Goal: Task Accomplishment & Management: Manage account settings

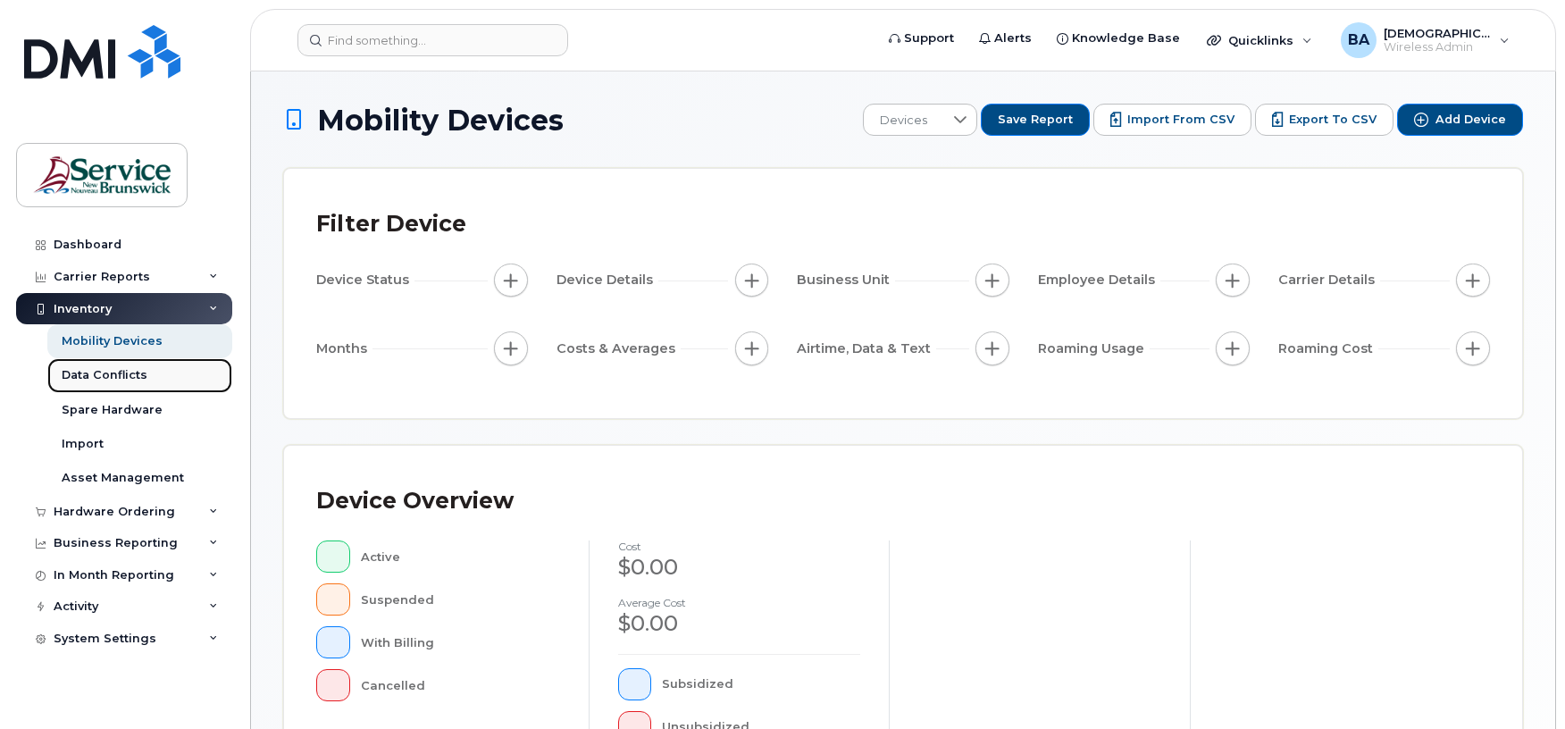
click at [121, 375] on div "Data Conflicts" at bounding box center [105, 375] width 86 height 16
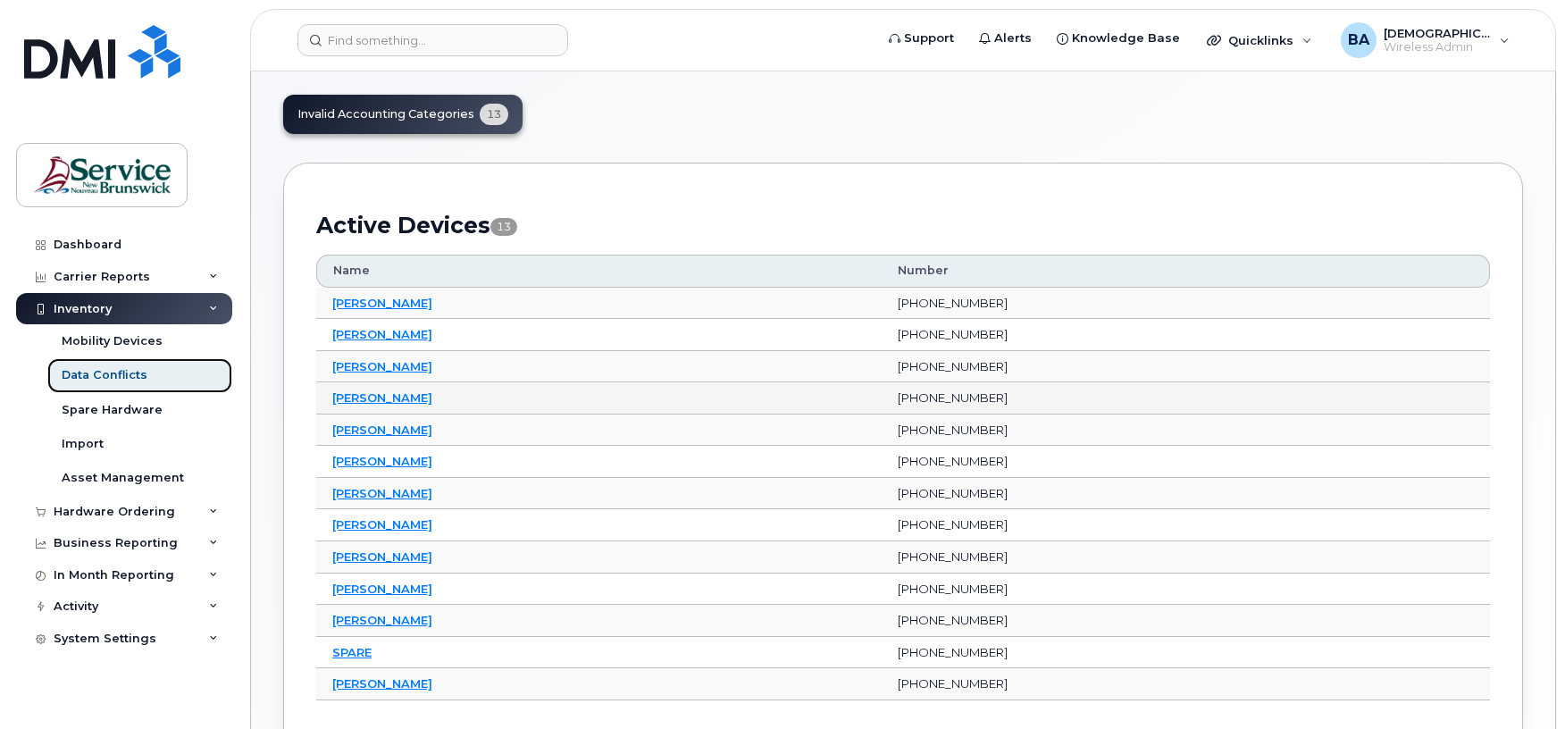
scroll to position [119, 0]
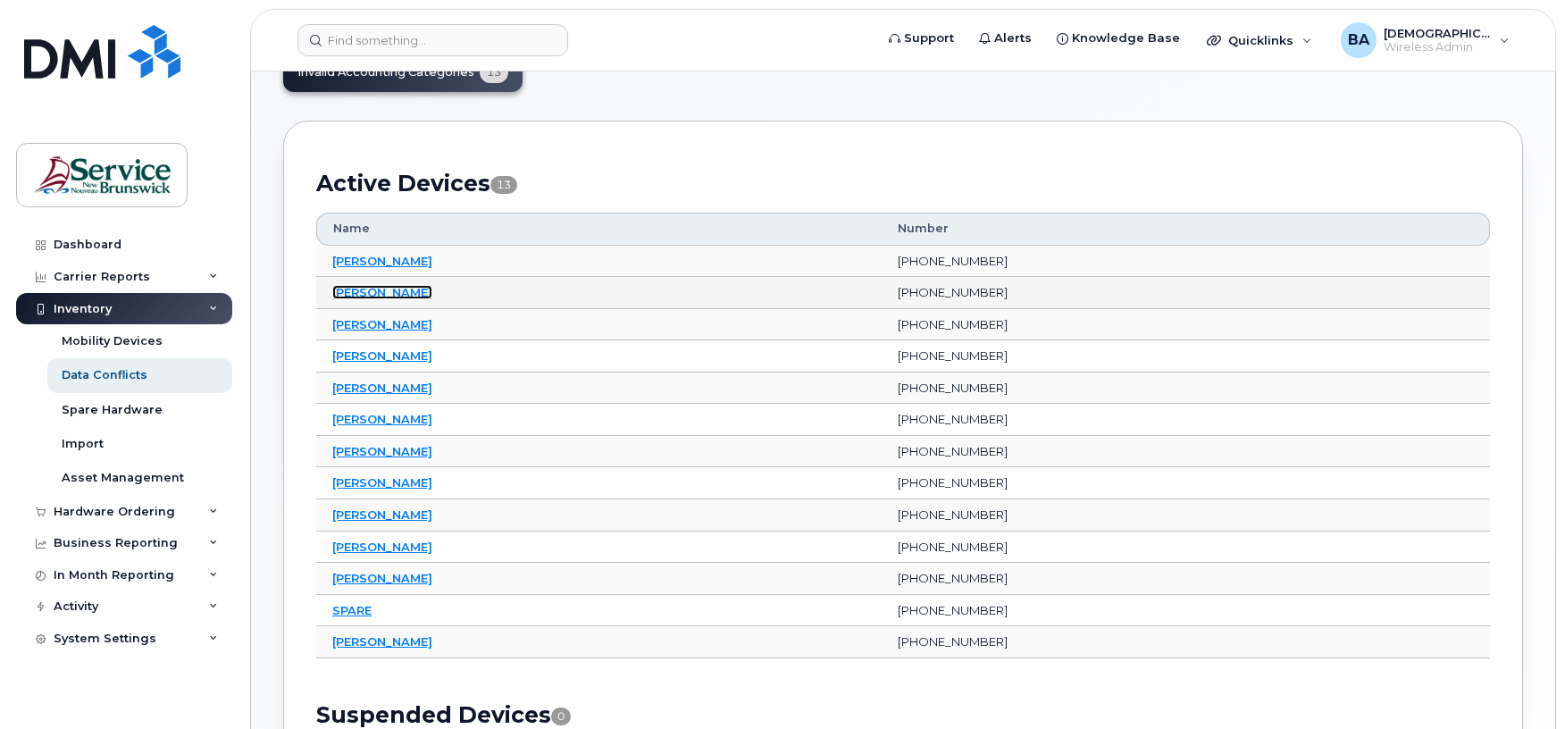
click at [347, 293] on link "[PERSON_NAME]" at bounding box center [382, 292] width 100 height 14
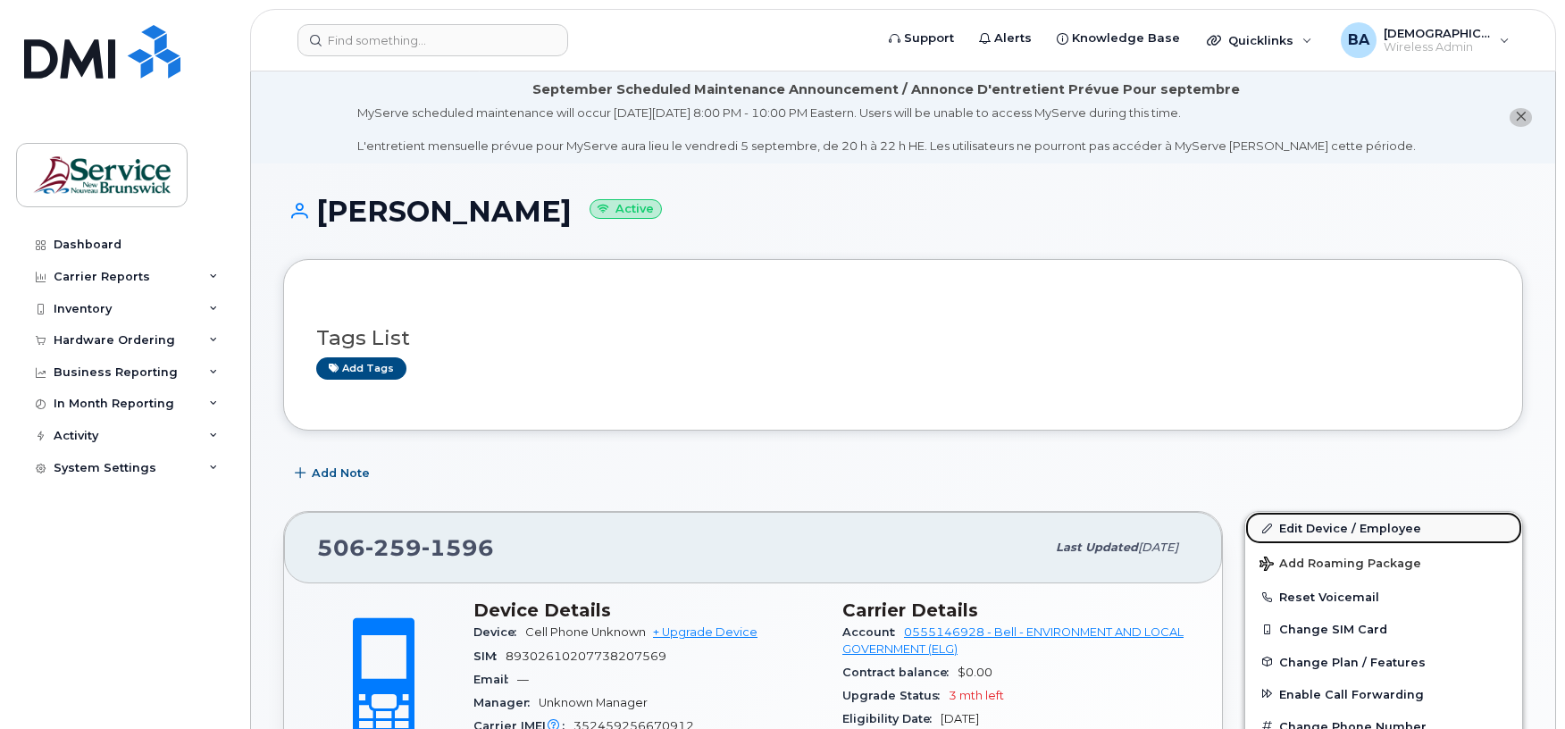
click at [1281, 523] on link "Edit Device / Employee" at bounding box center [1383, 528] width 277 height 32
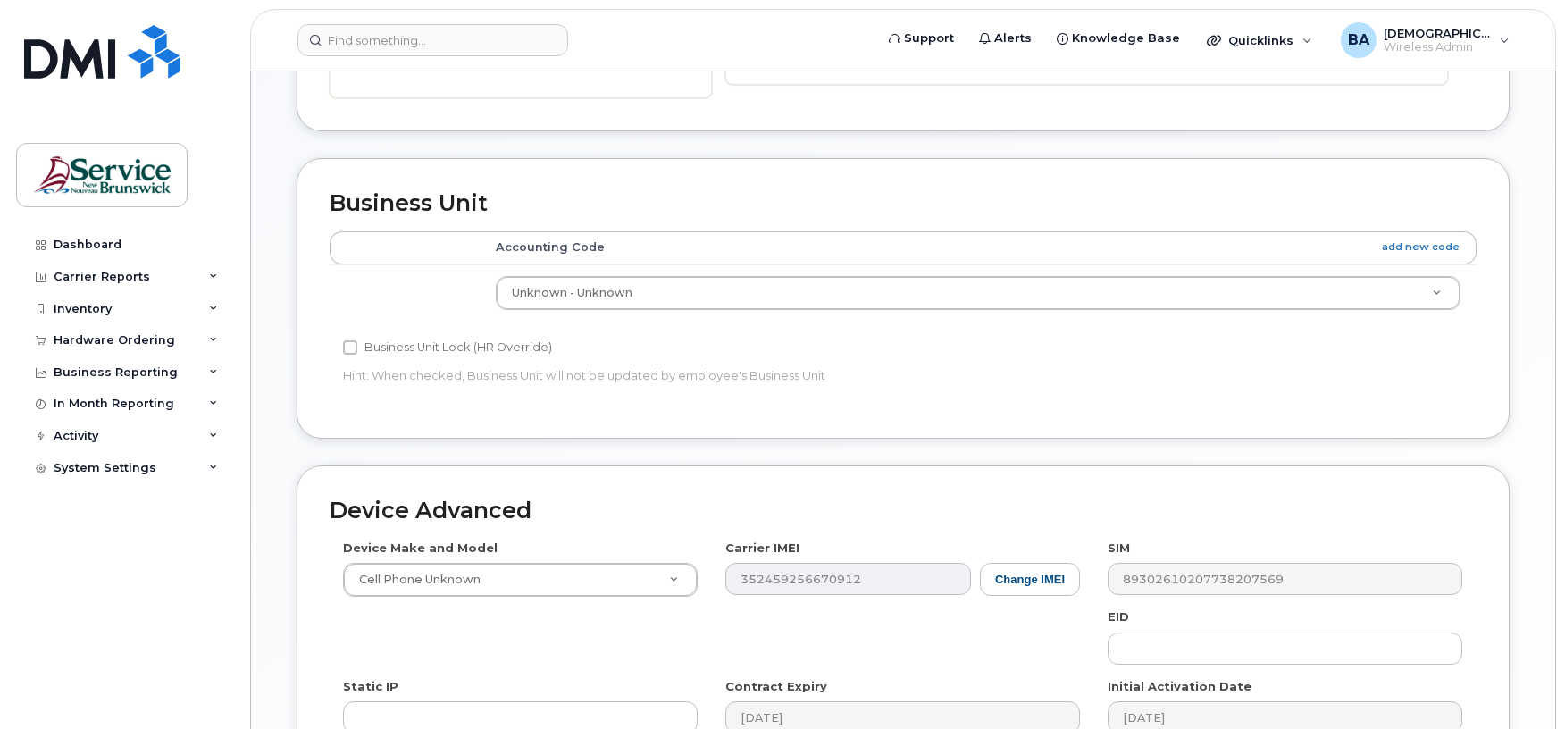
scroll to position [715, 0]
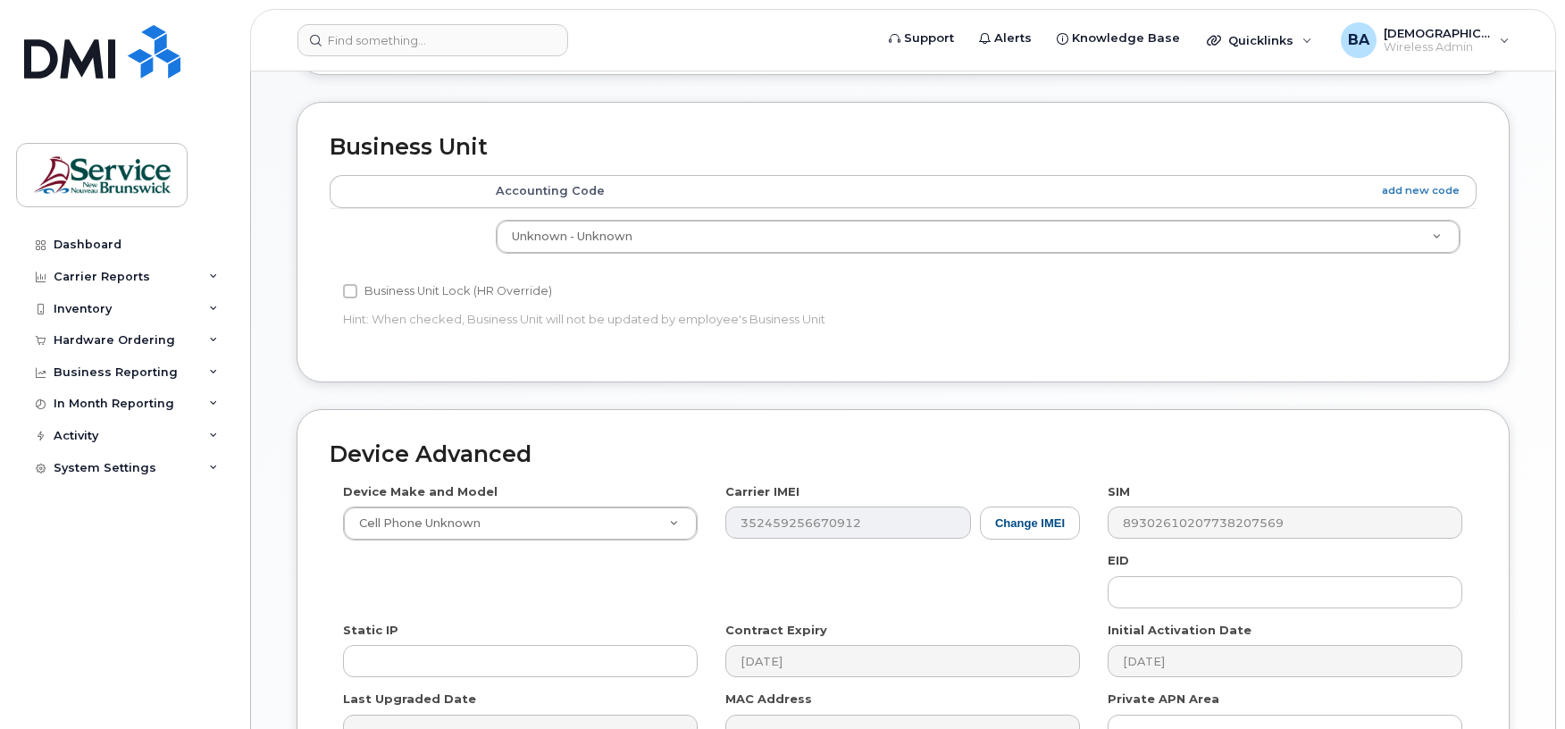
click at [1070, 454] on h2 "Device Advanced" at bounding box center [903, 454] width 1147 height 25
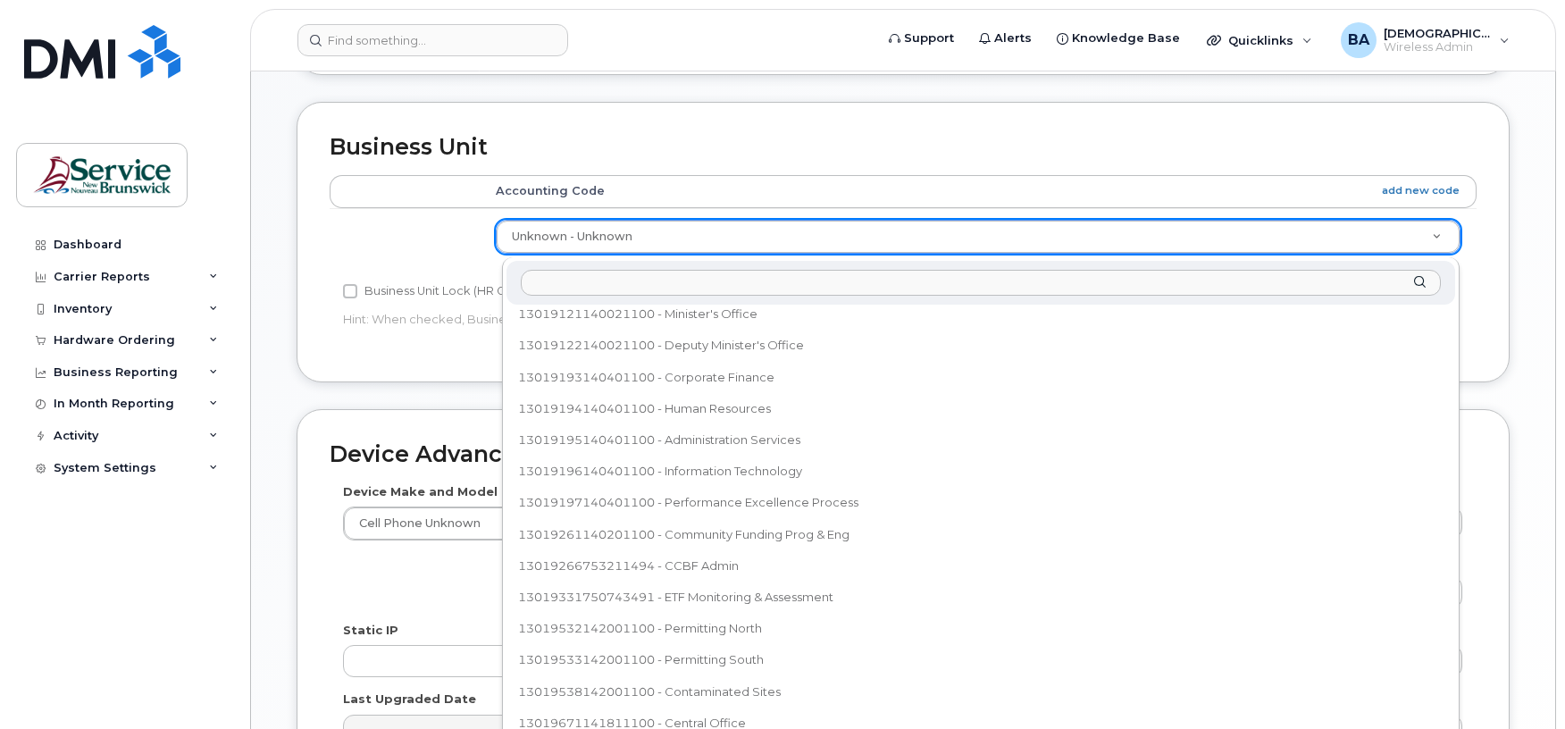
scroll to position [0, 0]
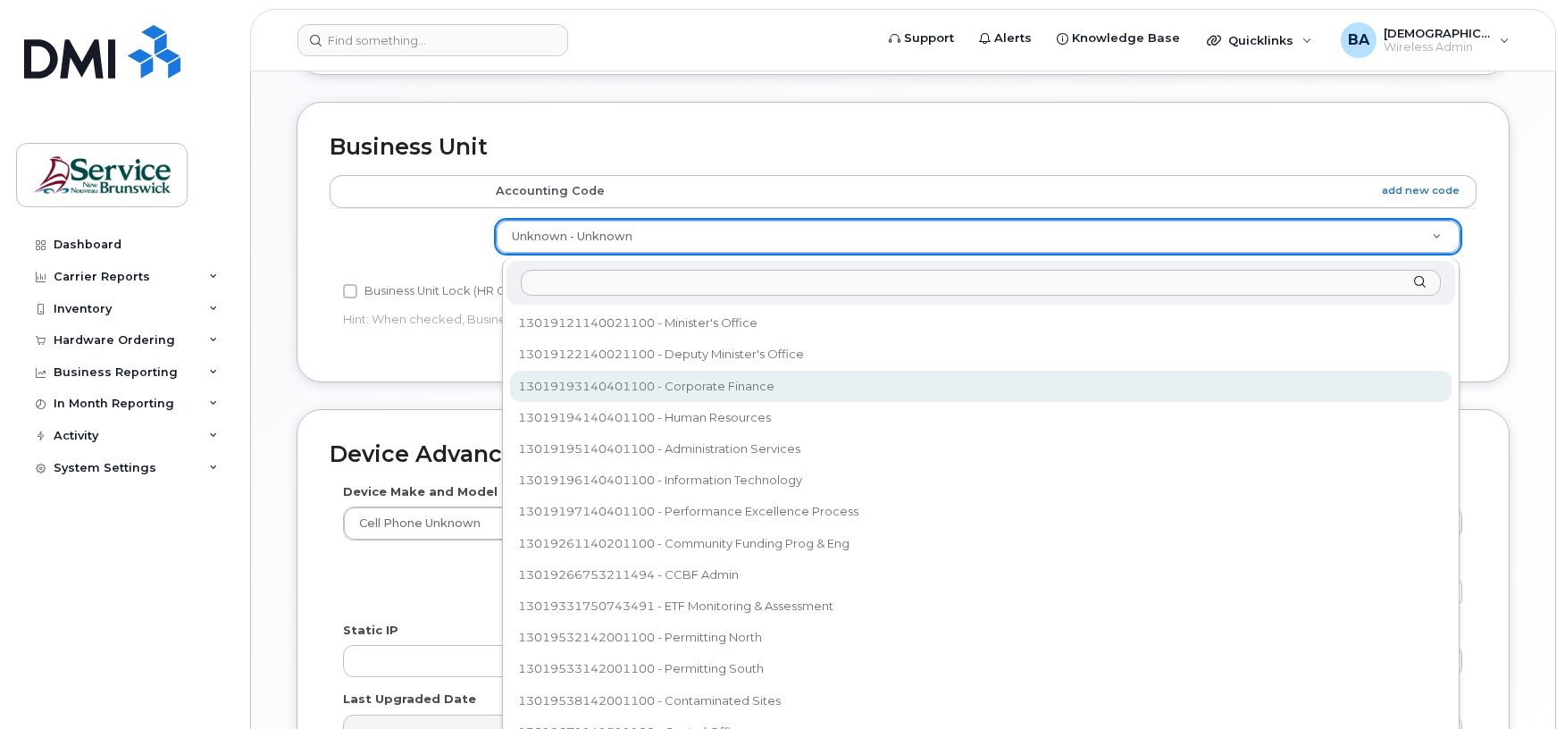
select select "35805336"
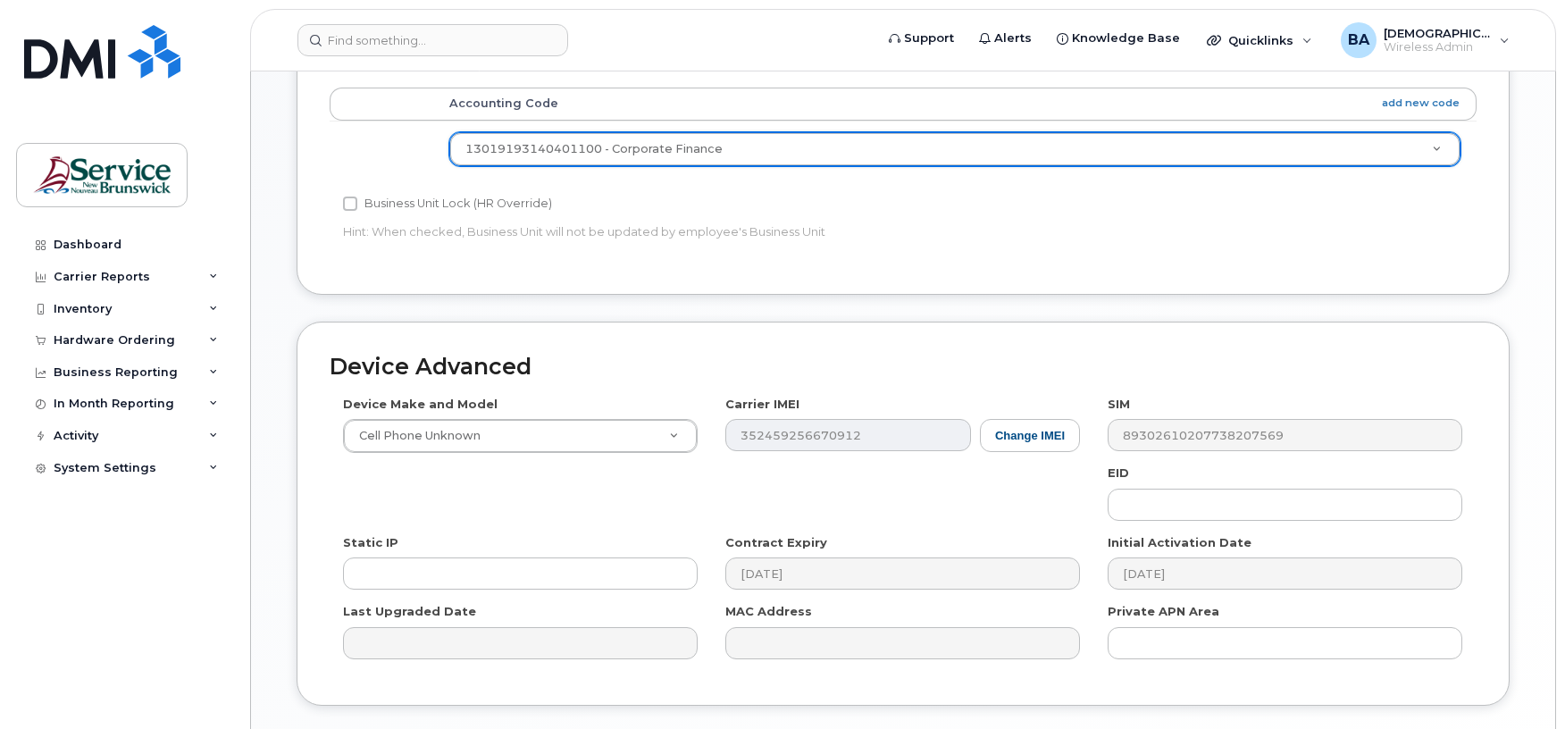
scroll to position [934, 0]
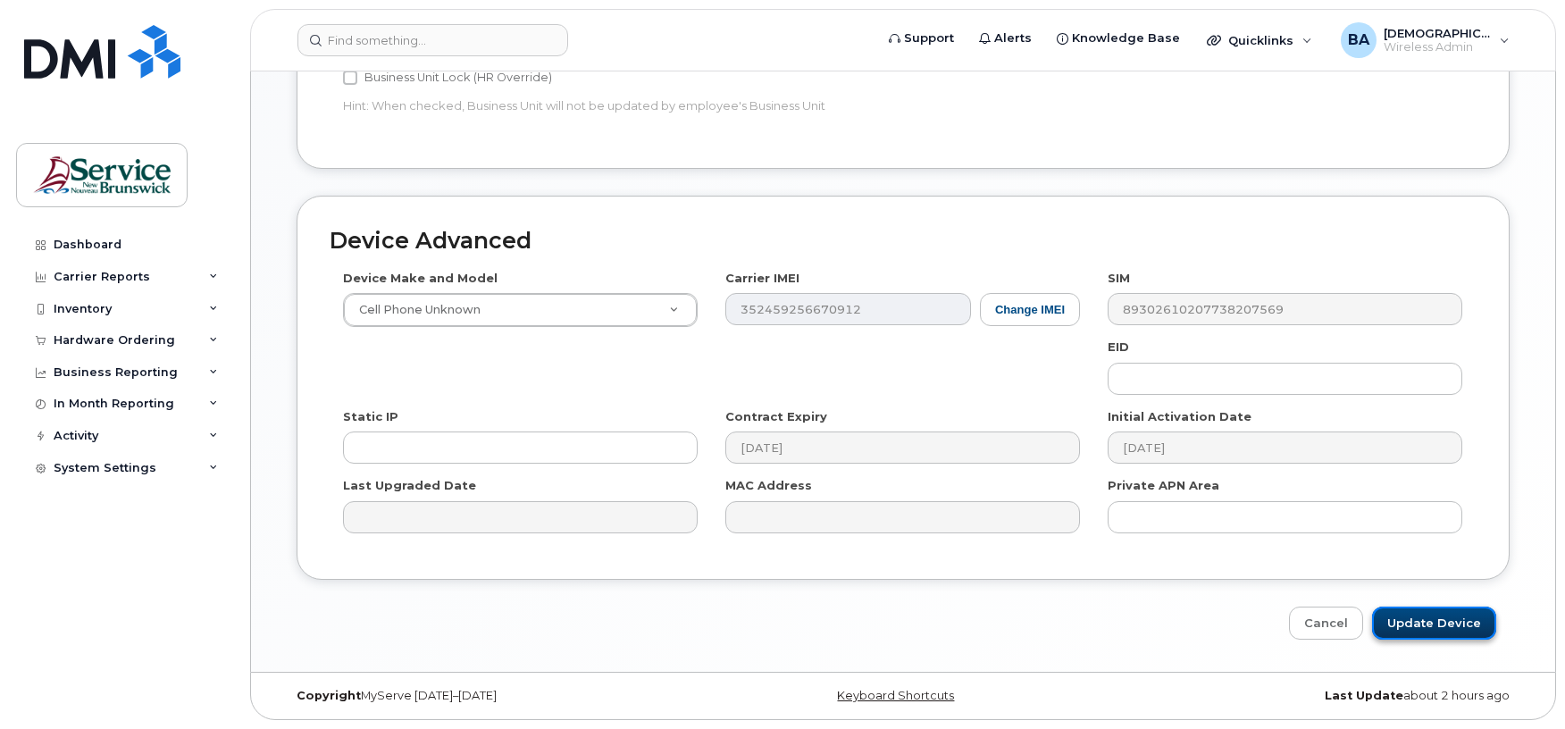
click at [1390, 620] on input "Update Device" at bounding box center [1434, 622] width 124 height 33
type input "Saving..."
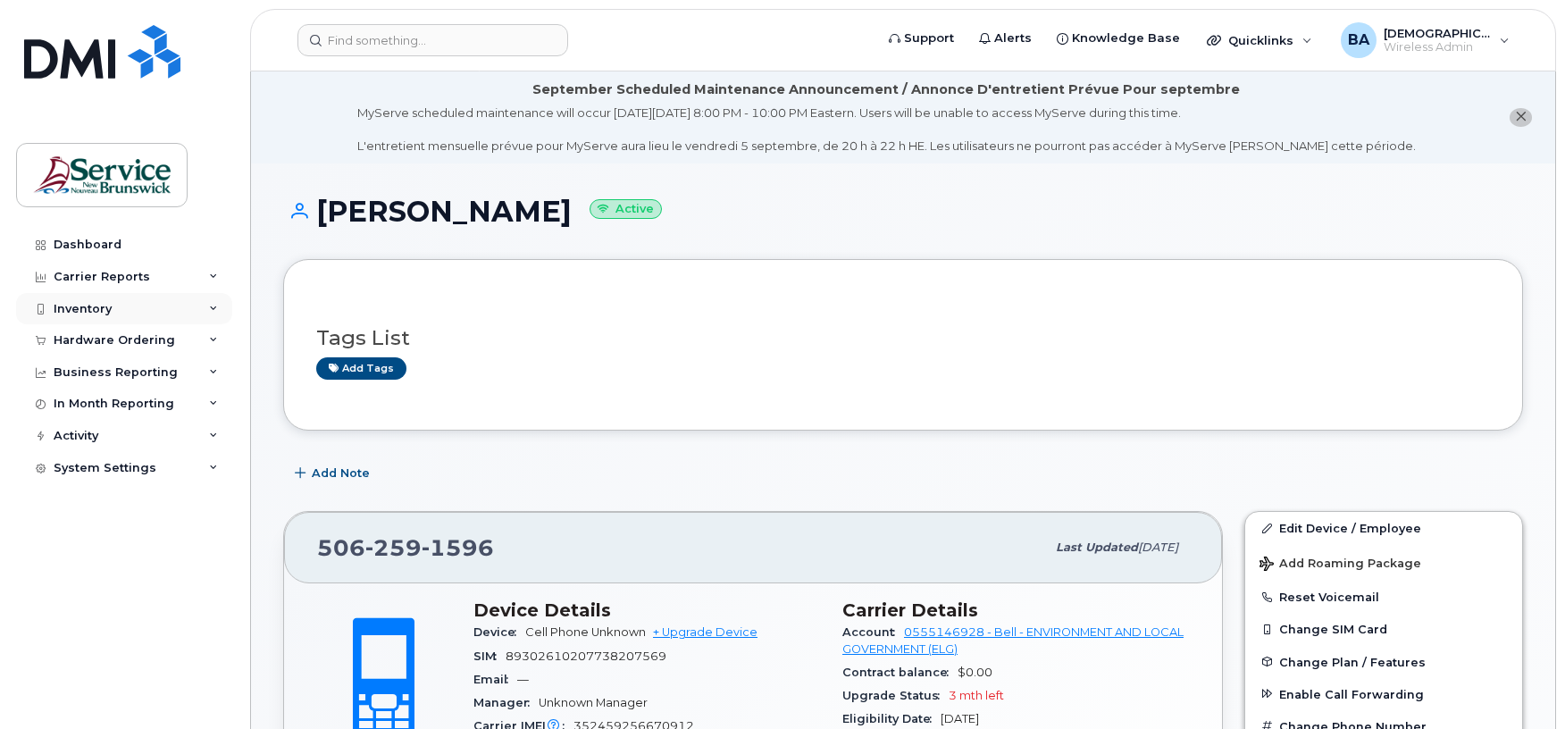
click at [75, 302] on div "Inventory" at bounding box center [83, 309] width 58 height 14
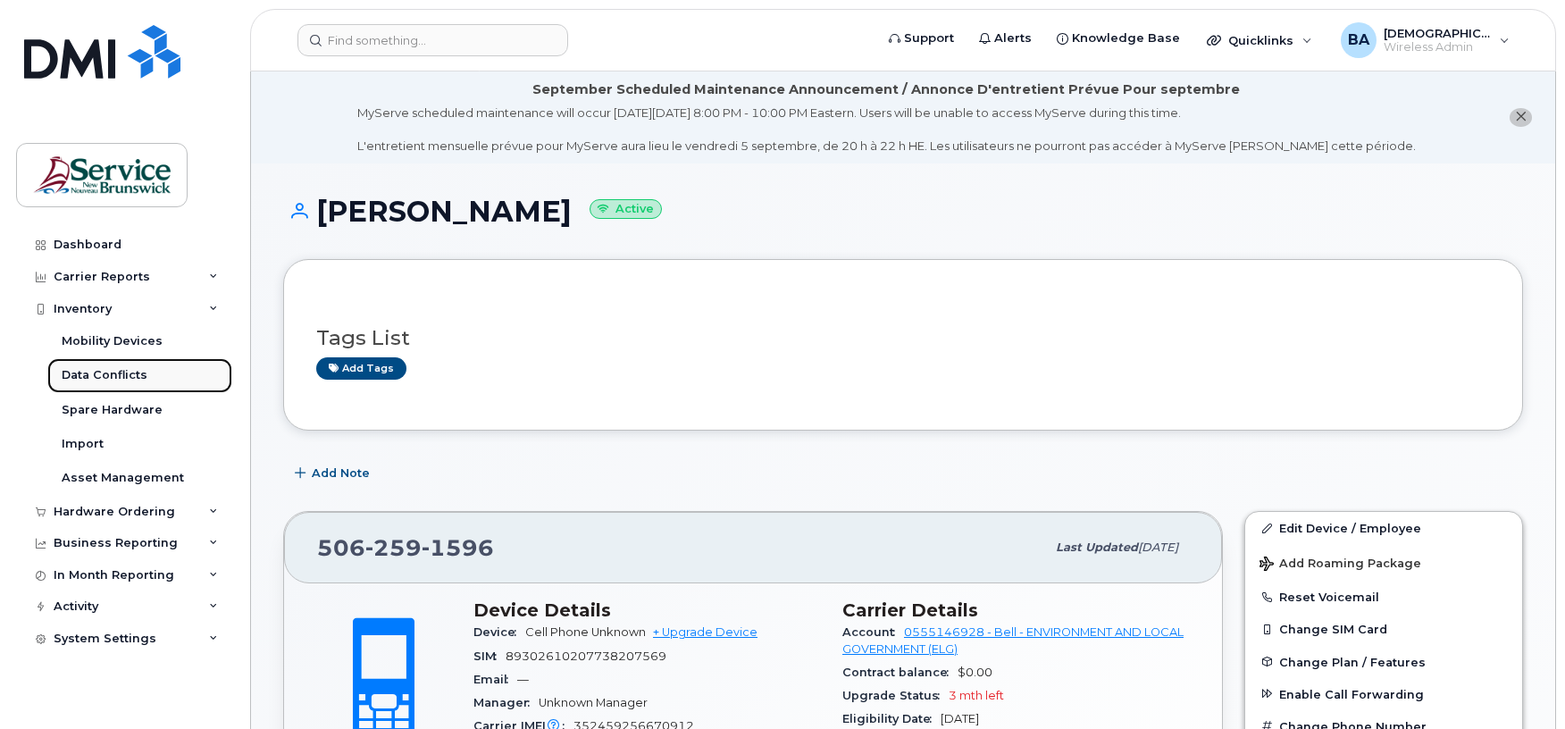
click at [100, 380] on div "Data Conflicts" at bounding box center [105, 375] width 86 height 16
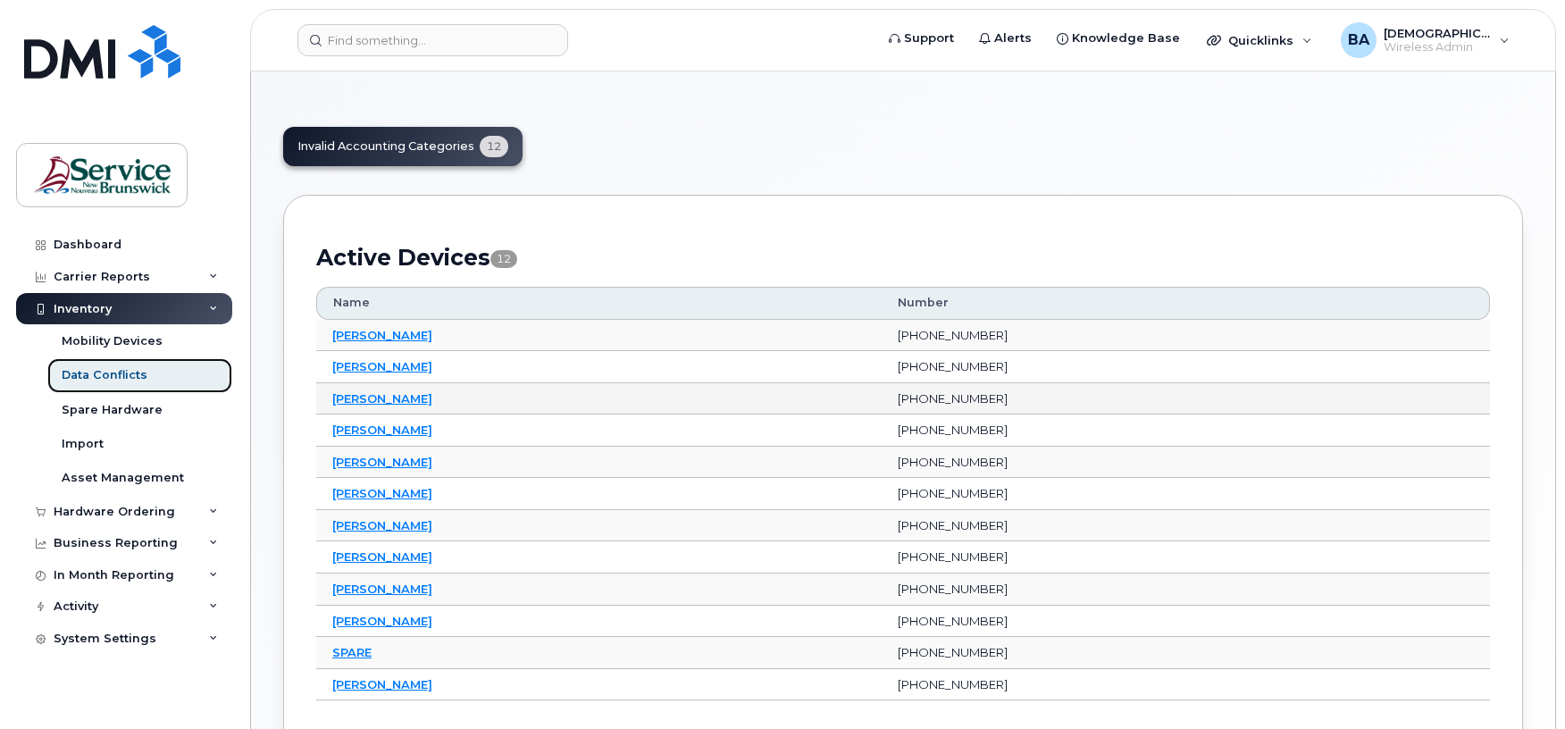
scroll to position [119, 0]
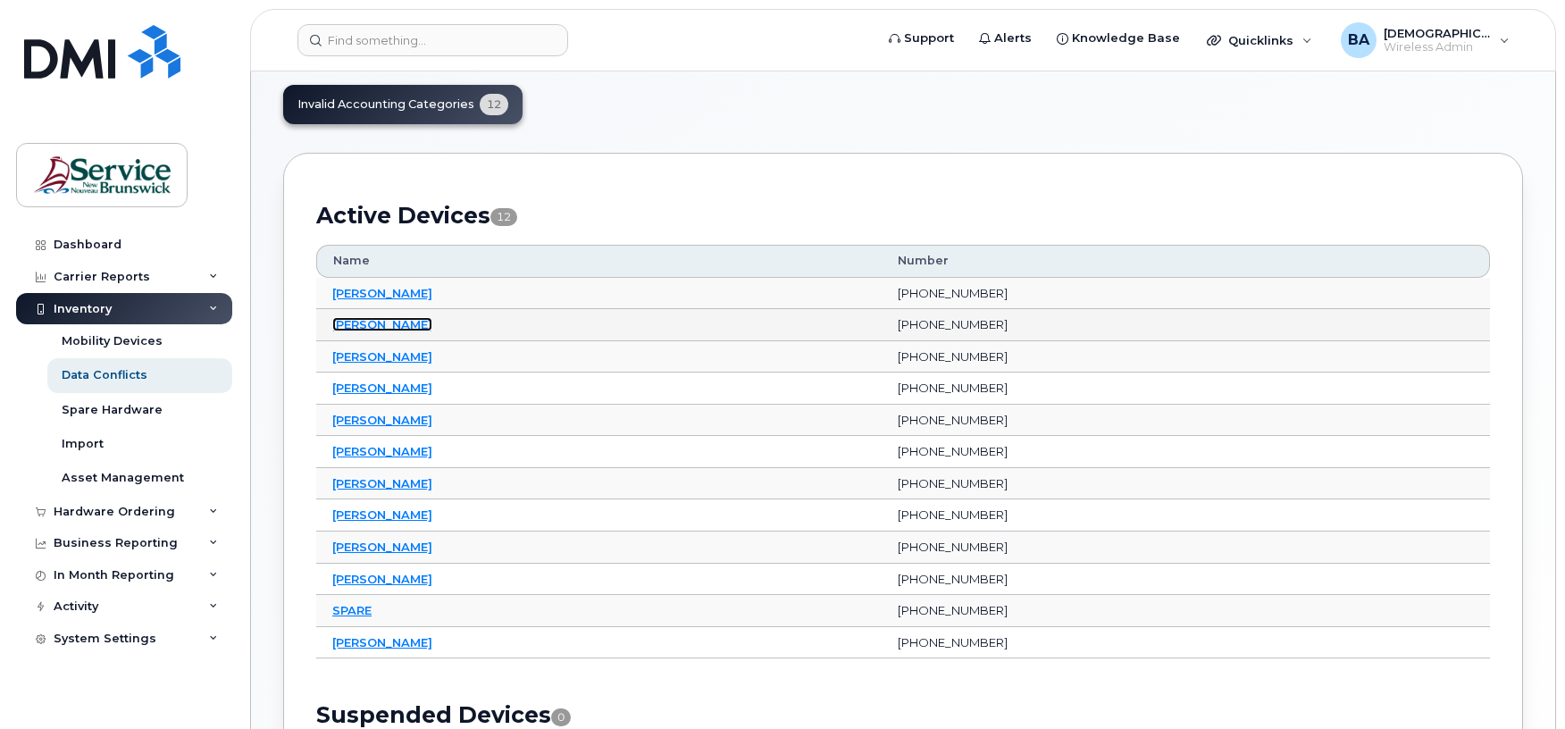
click at [351, 319] on link "Cynde Faulkner Johnson" at bounding box center [382, 324] width 100 height 14
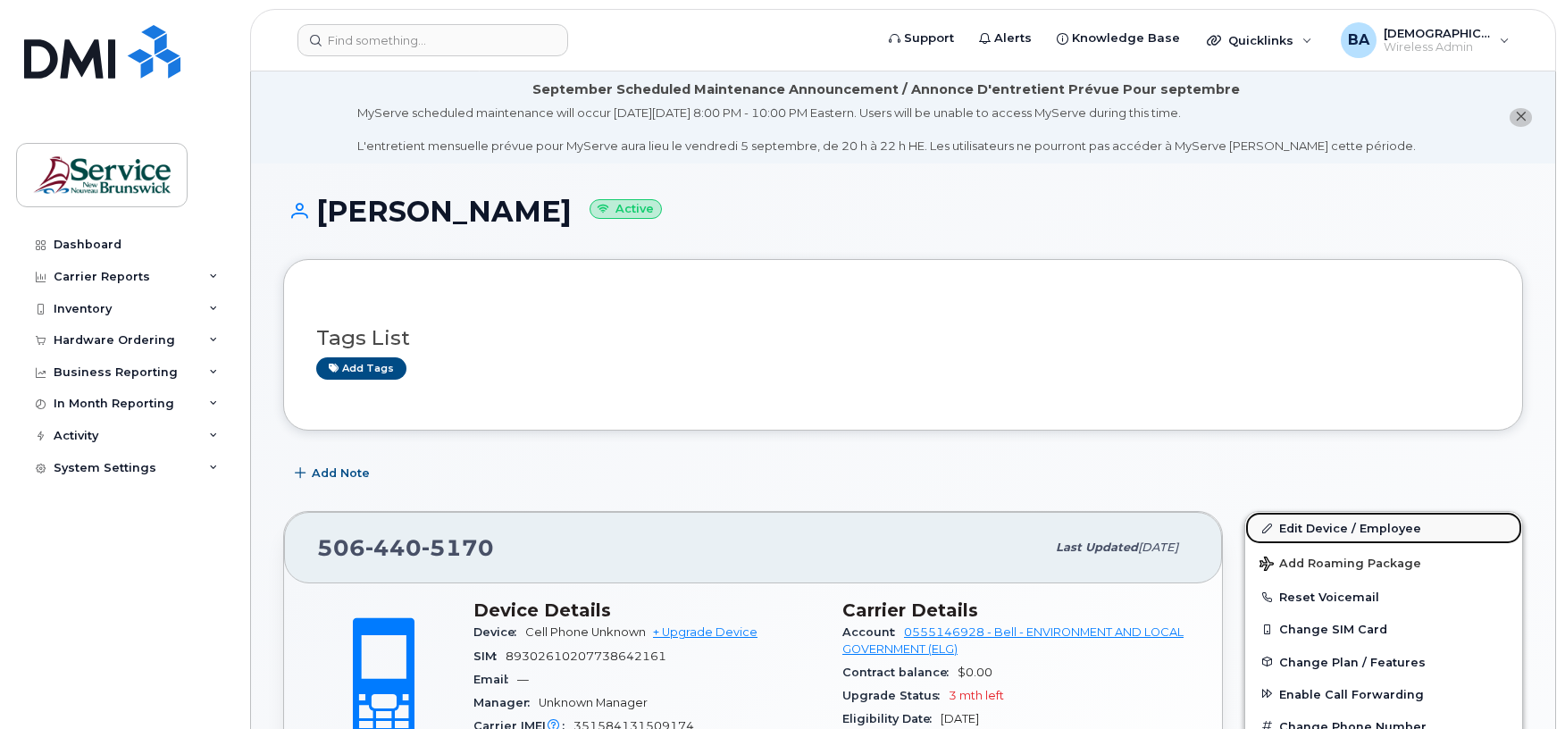
click at [1265, 527] on icon at bounding box center [1267, 528] width 10 height 10
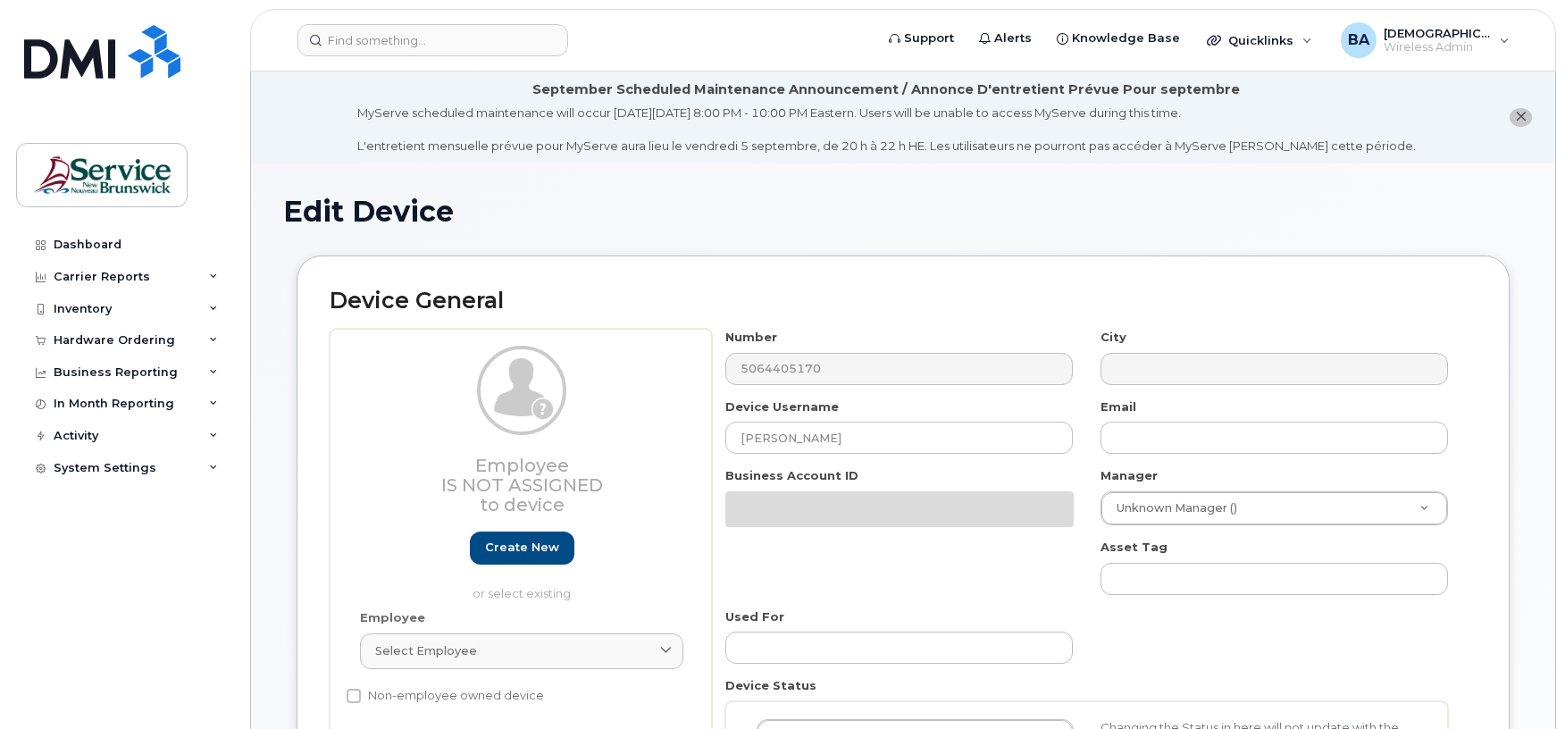
select select "34532060"
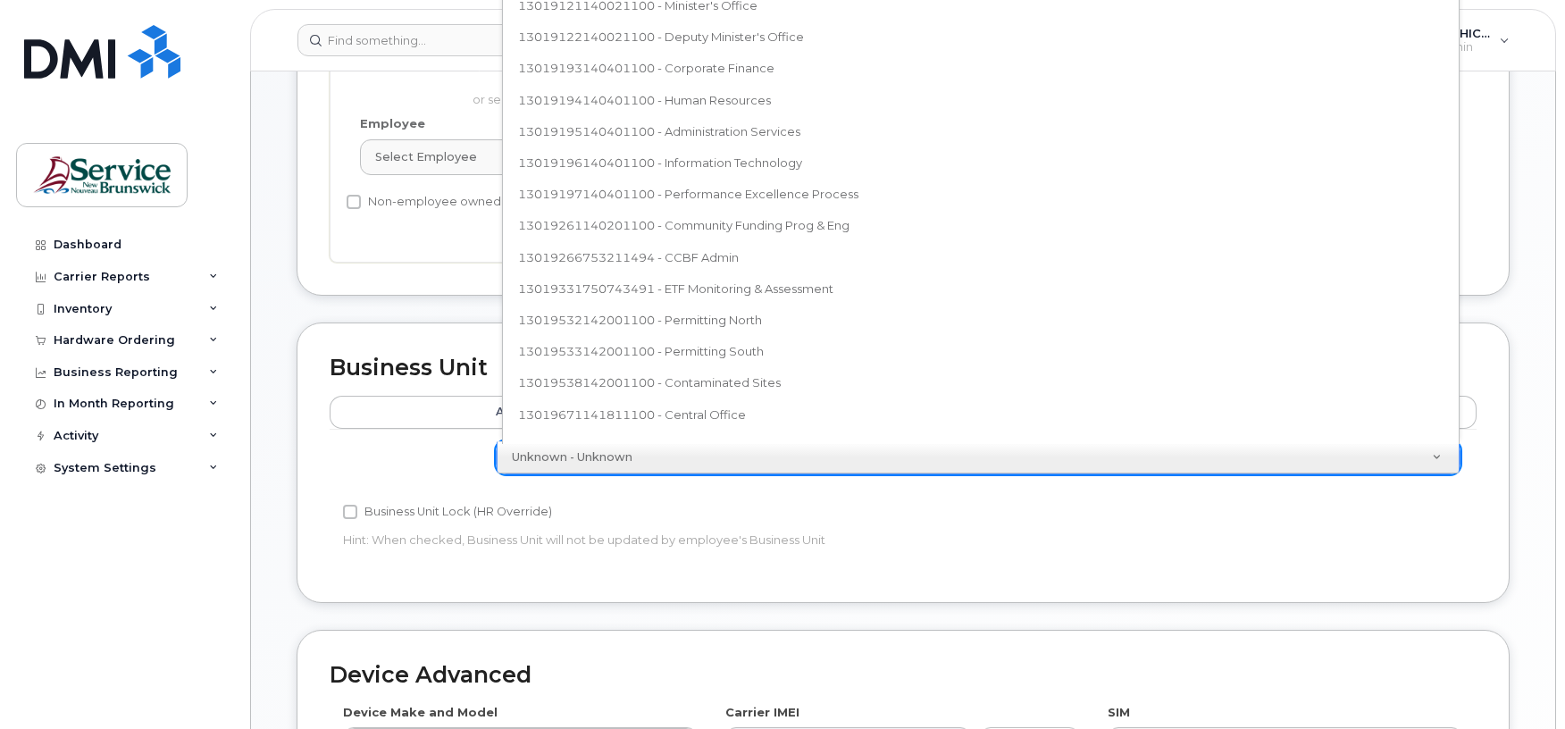
scroll to position [357, 0]
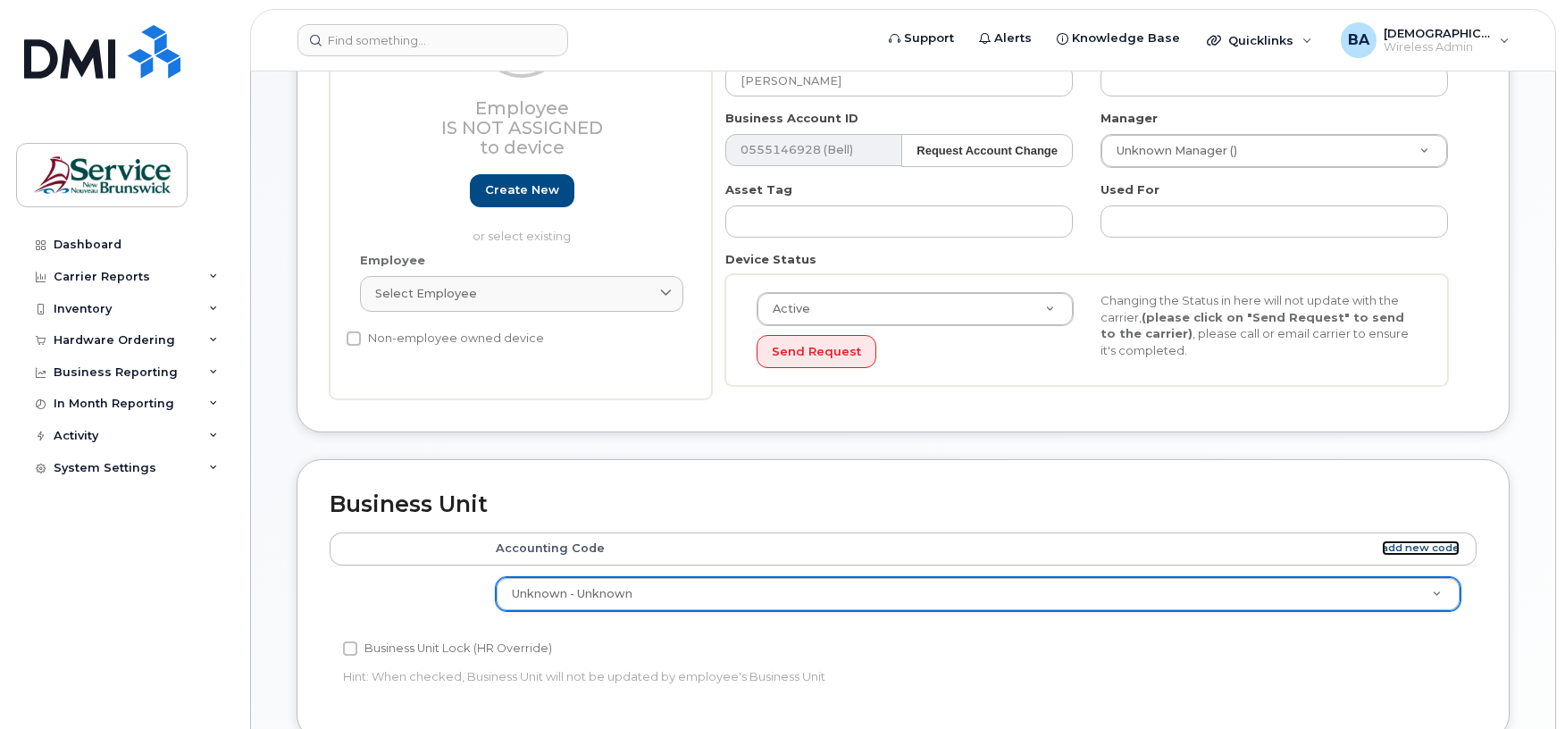
click at [1404, 548] on link "add new code" at bounding box center [1421, 547] width 78 height 15
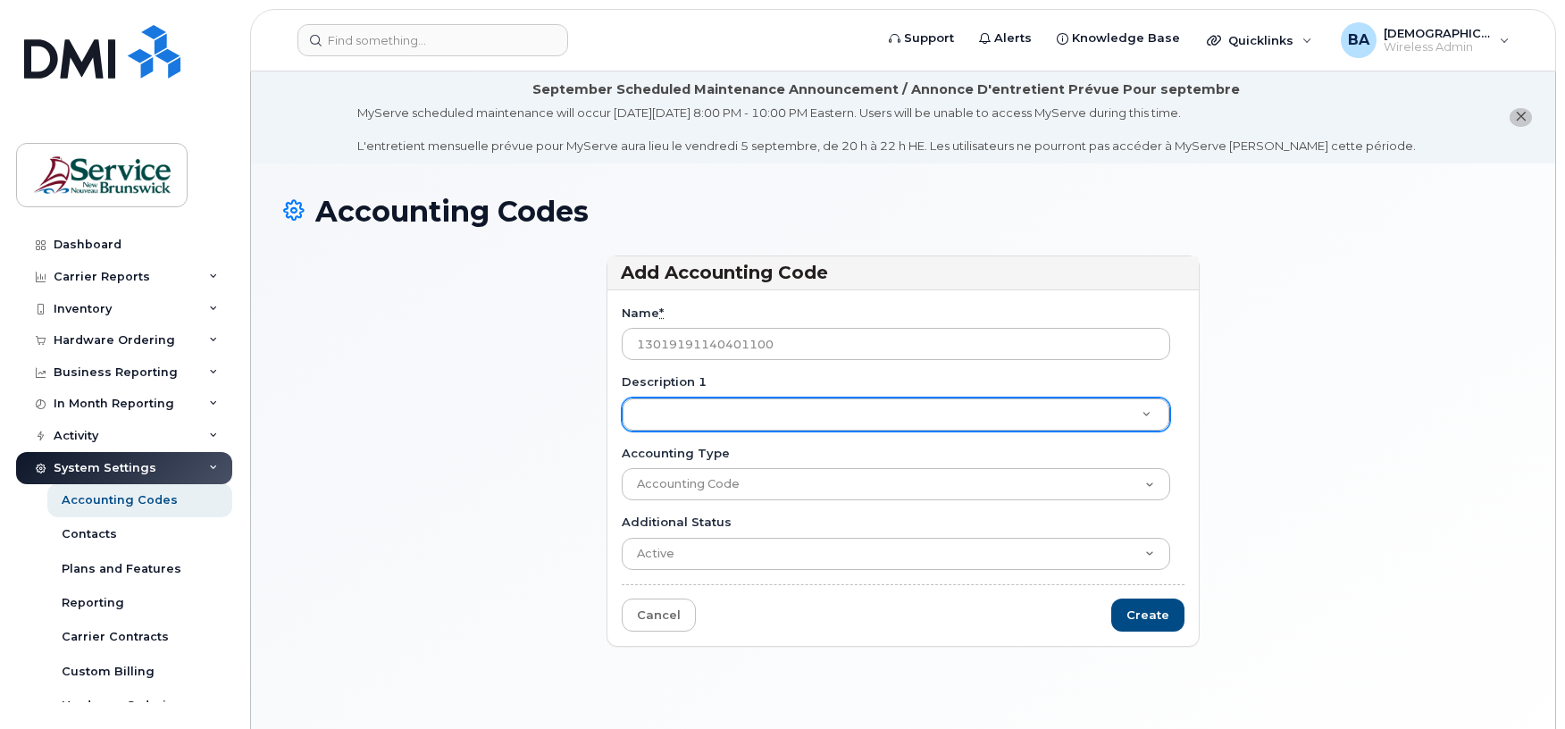
type input "13019191140401100"
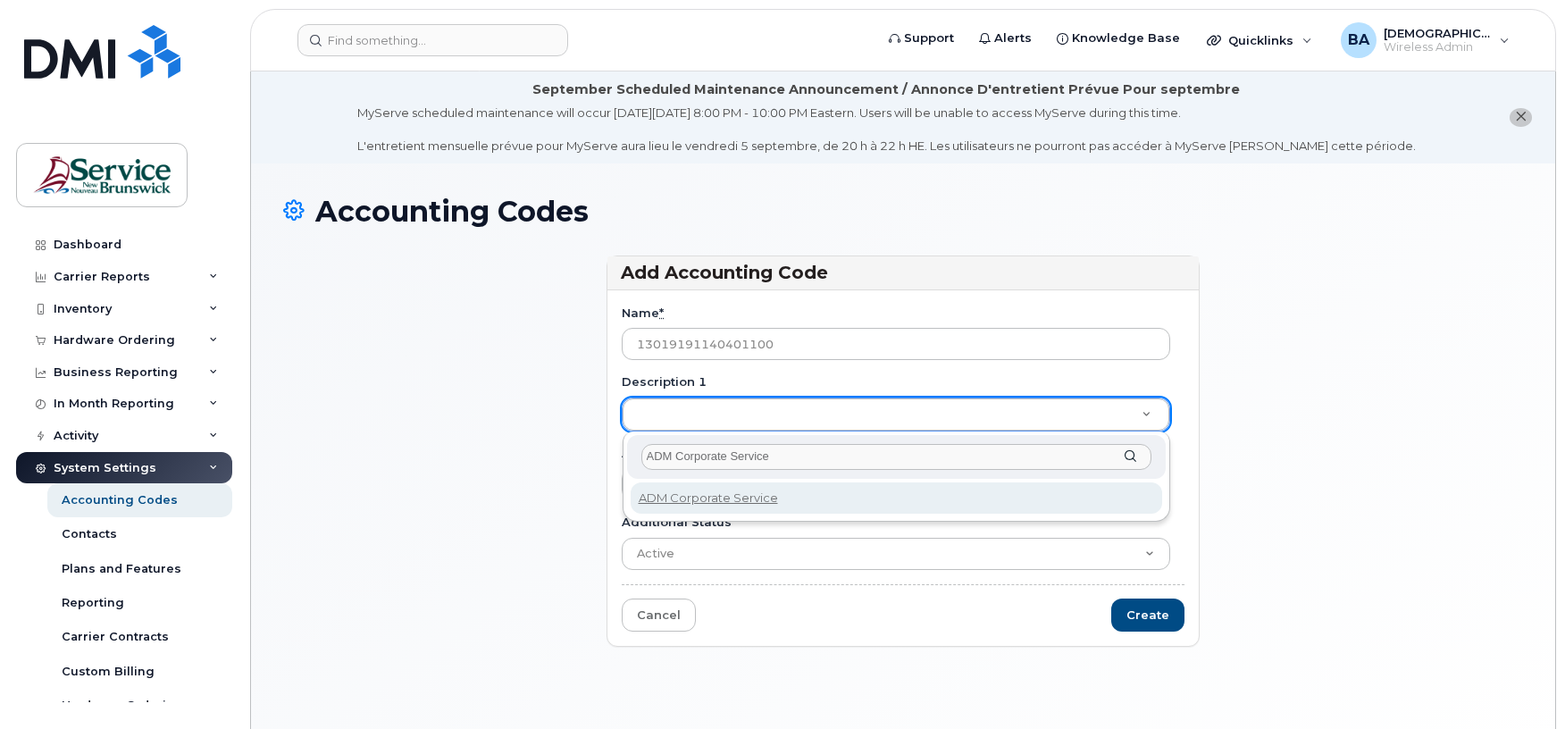
type input "ADM Corporate Services"
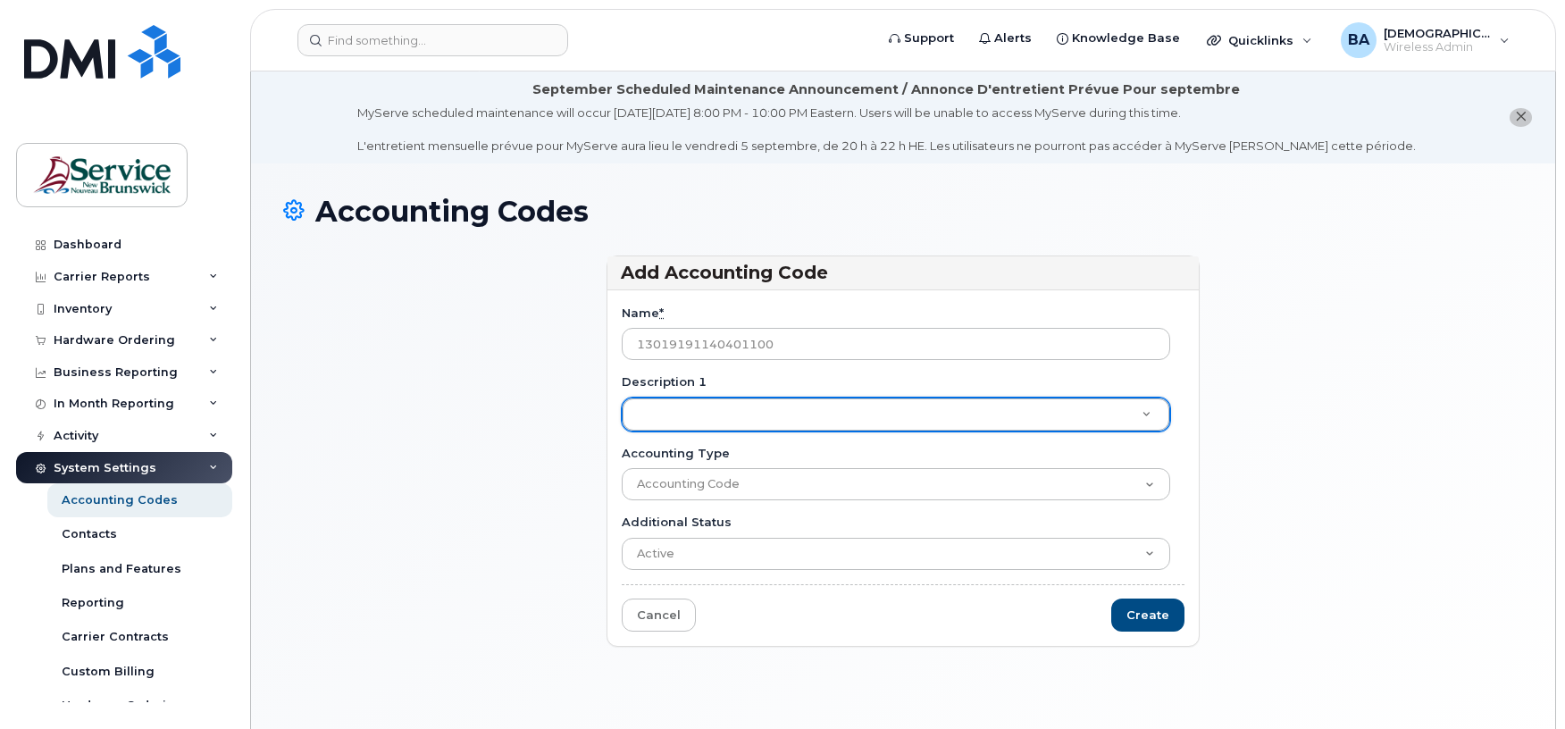
drag, startPoint x: 1152, startPoint y: 619, endPoint x: 973, endPoint y: 511, distance: 209.5
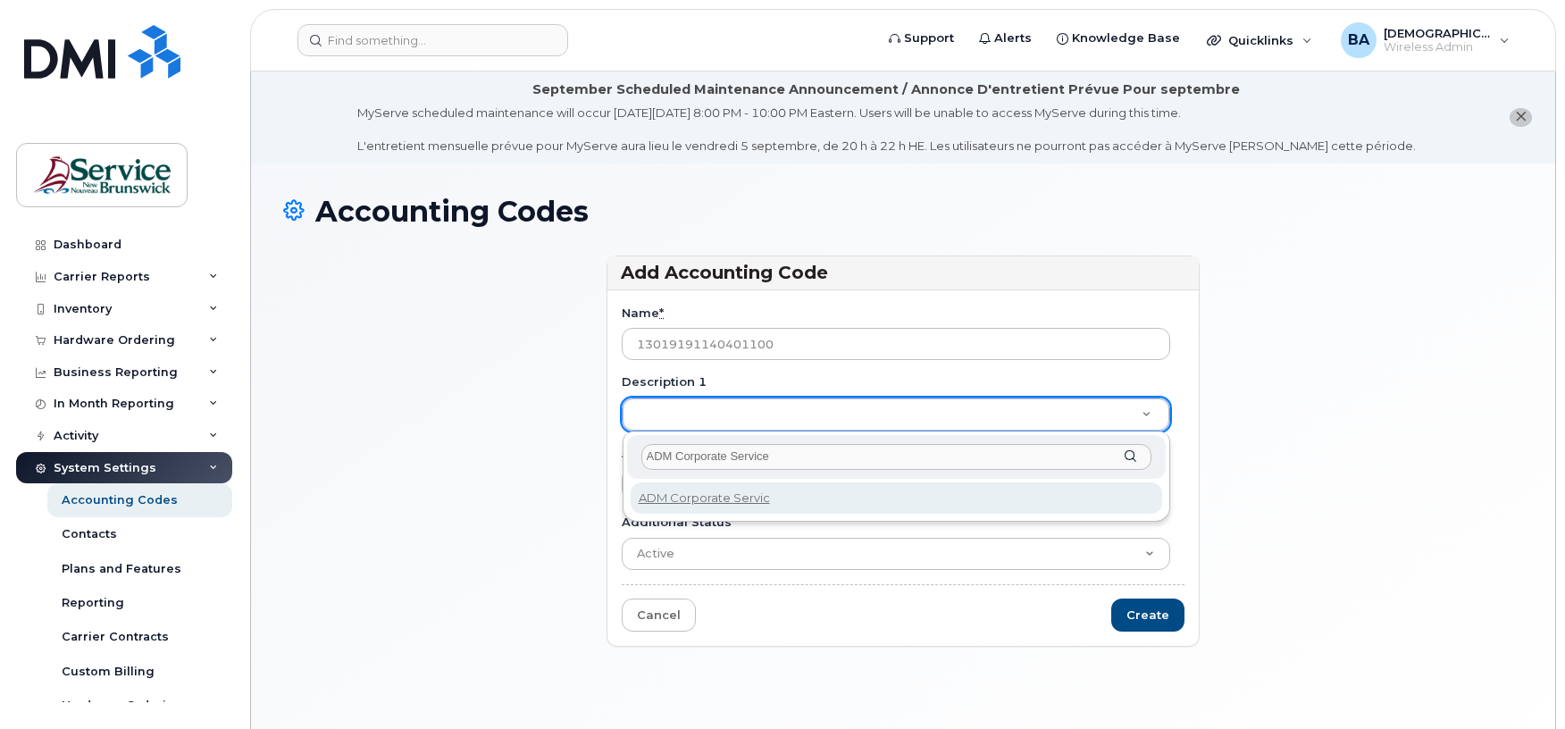
type input "ADM Corporate Services"
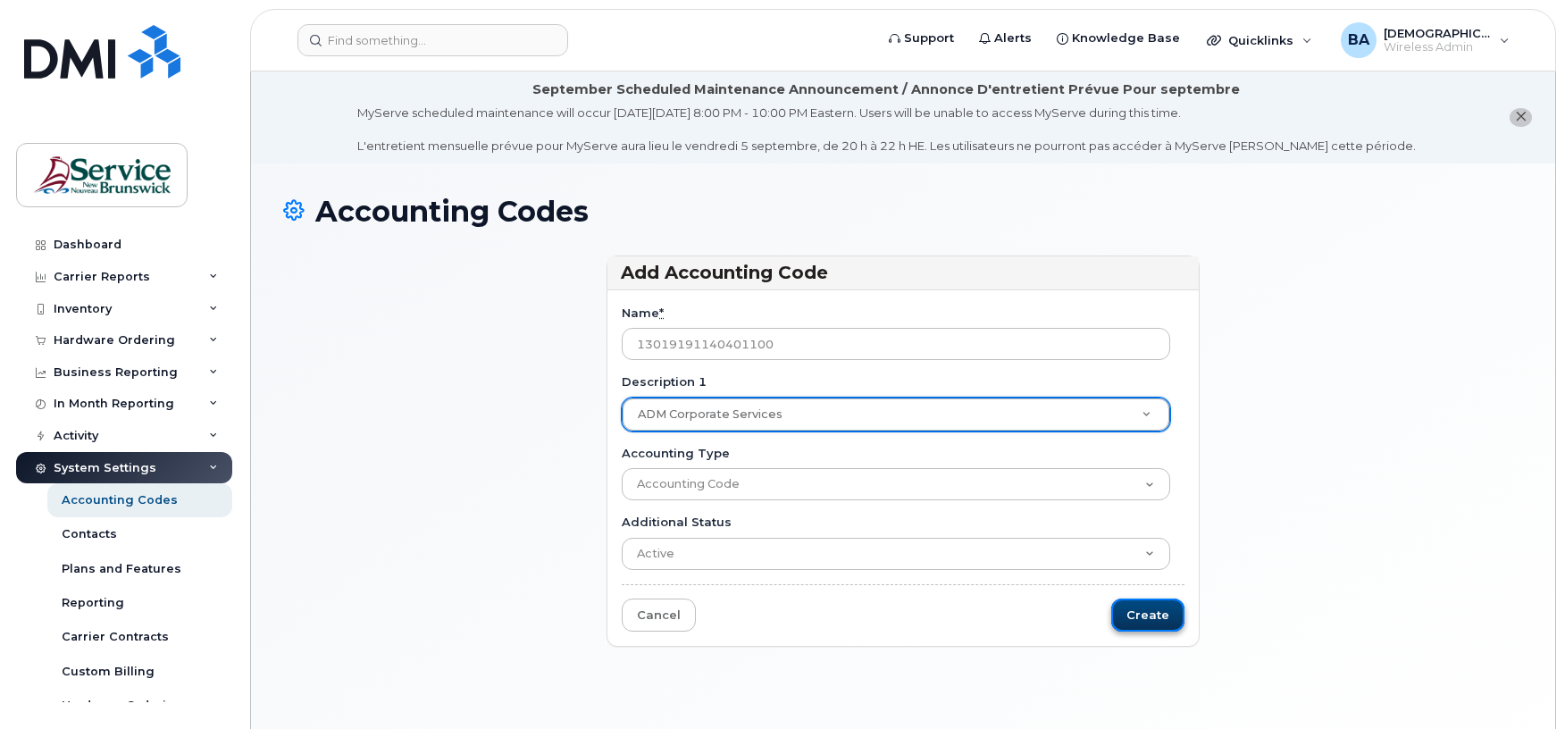
click at [1143, 625] on input "Create" at bounding box center [1147, 614] width 73 height 33
type input "Saving..."
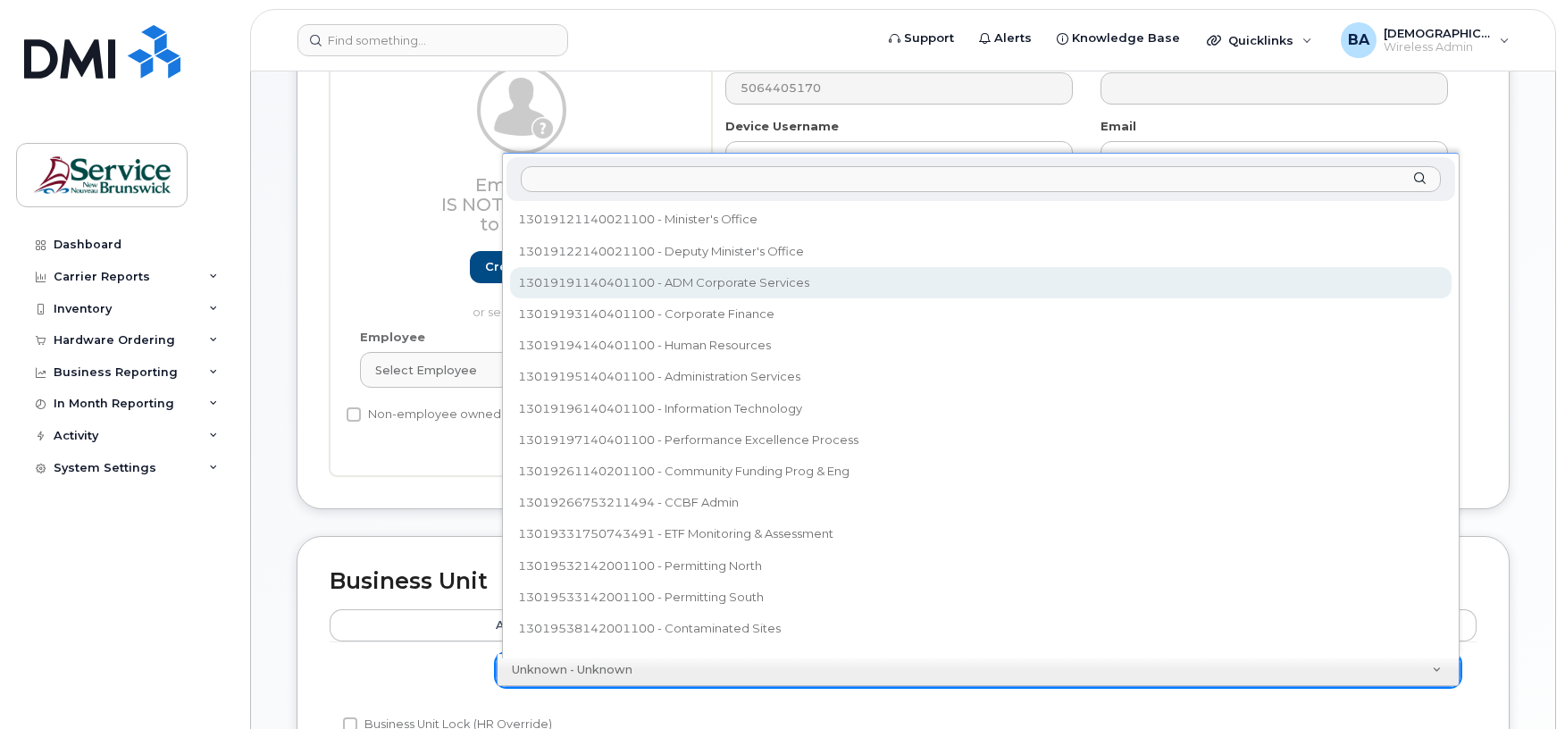
select select "35953793"
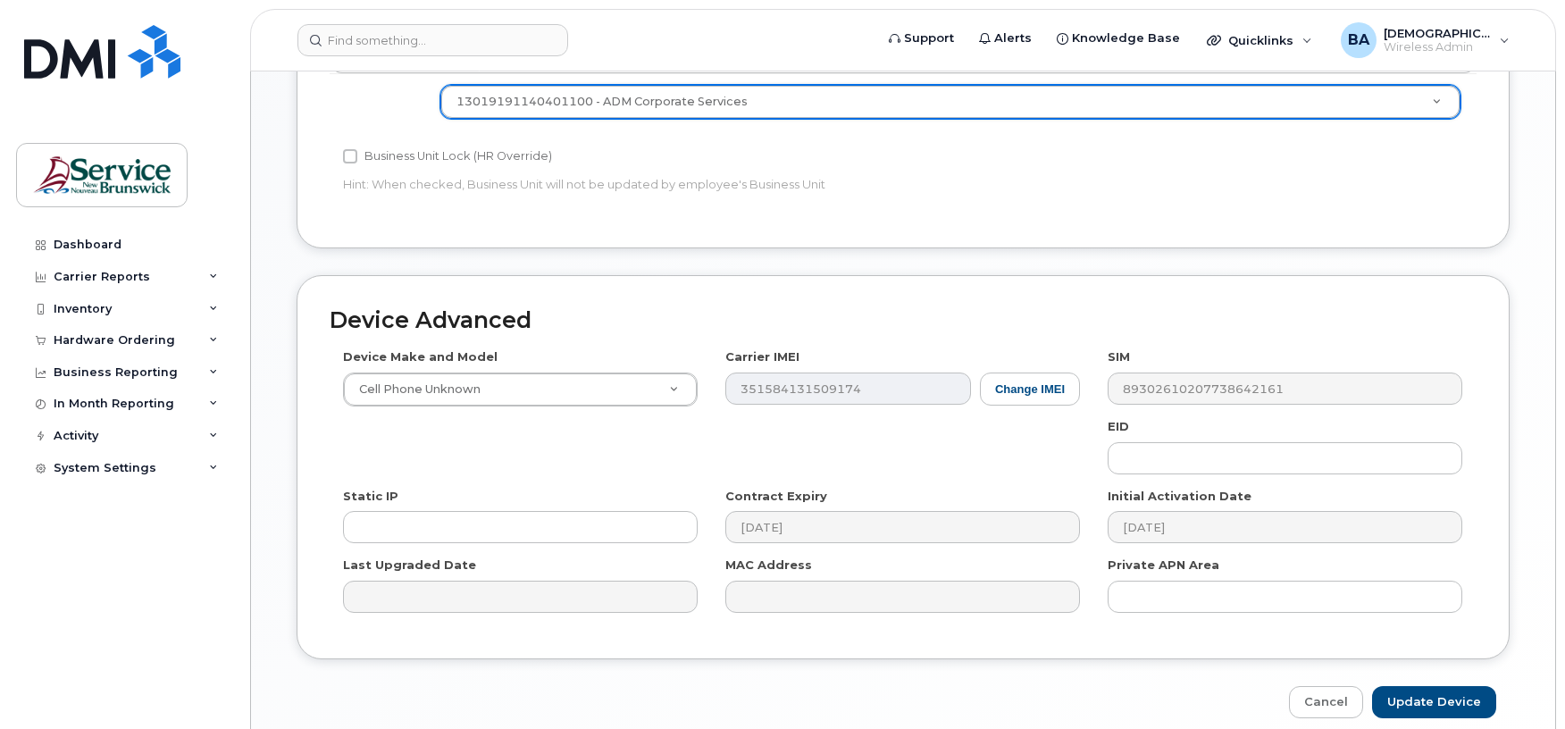
scroll to position [1012, 0]
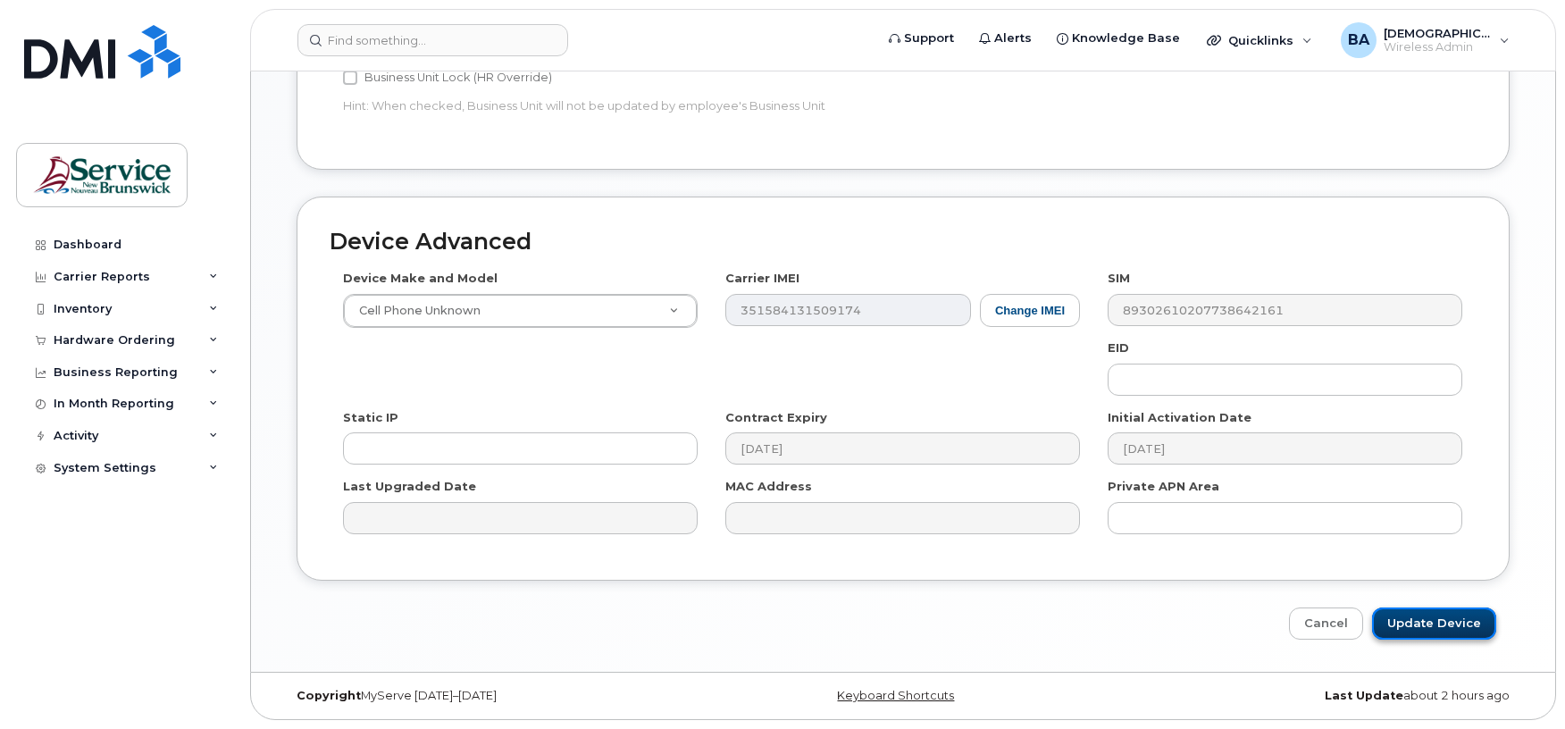
click at [1433, 611] on input "Update Device" at bounding box center [1434, 623] width 124 height 33
type input "Saving..."
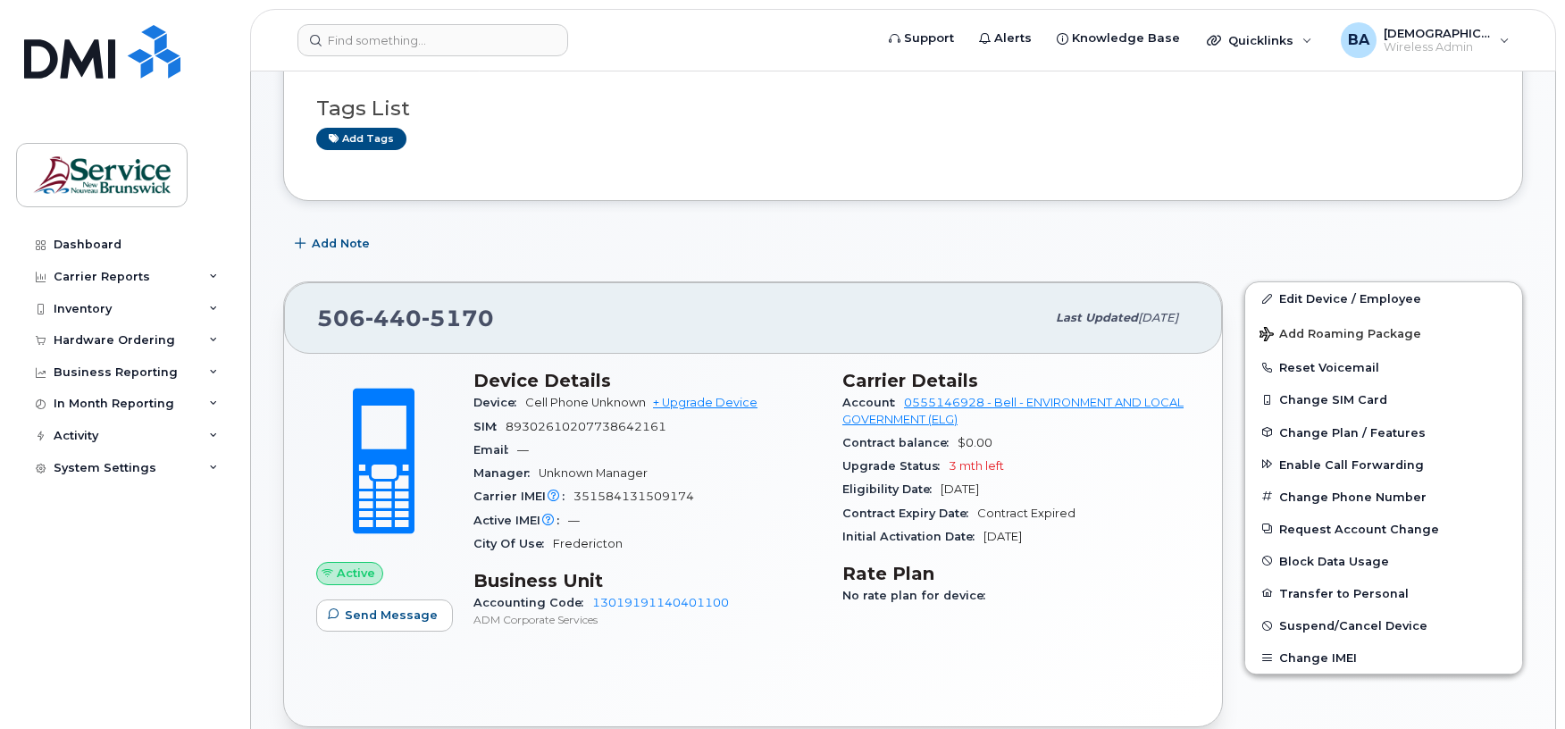
scroll to position [238, 0]
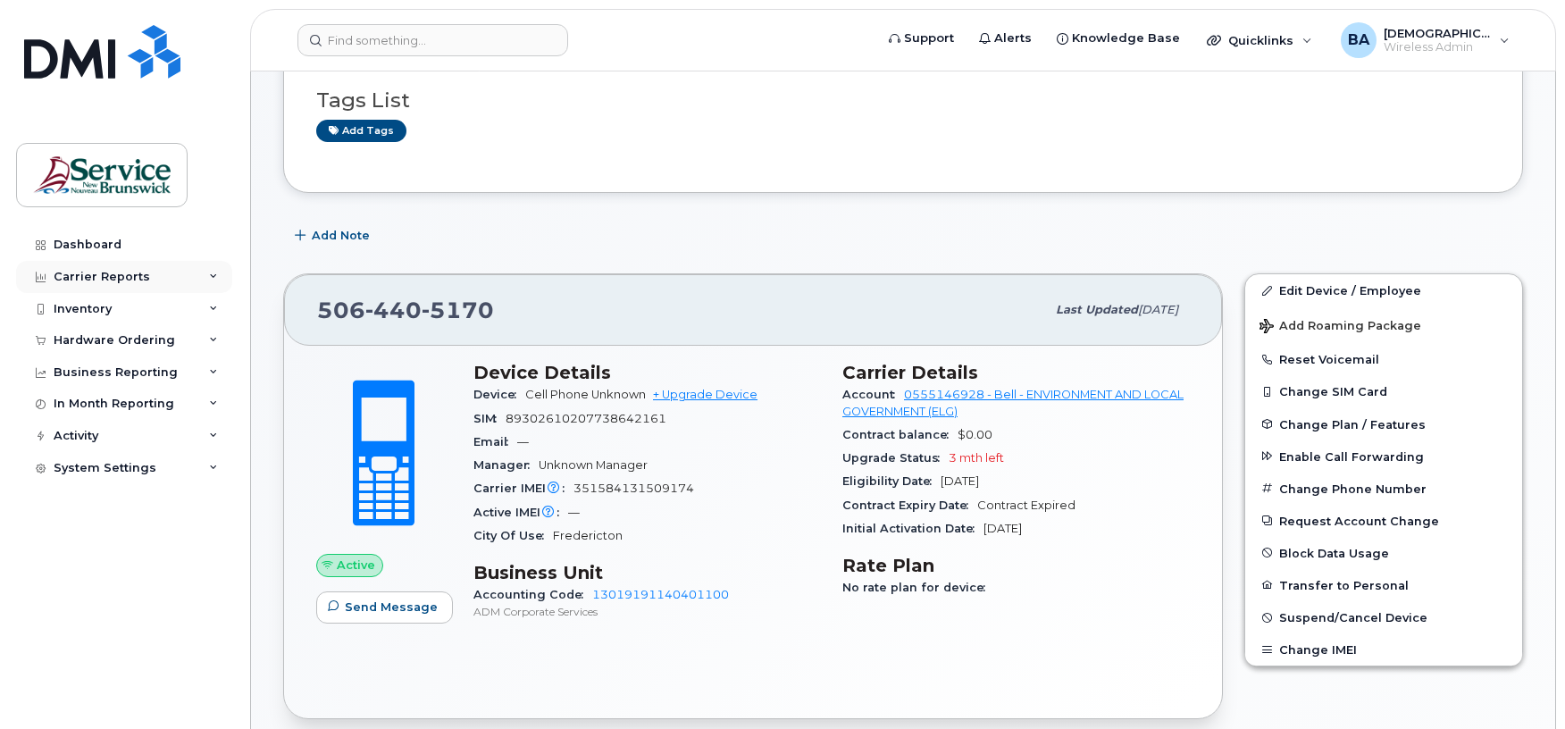
click at [94, 282] on div "Carrier Reports" at bounding box center [102, 277] width 96 height 14
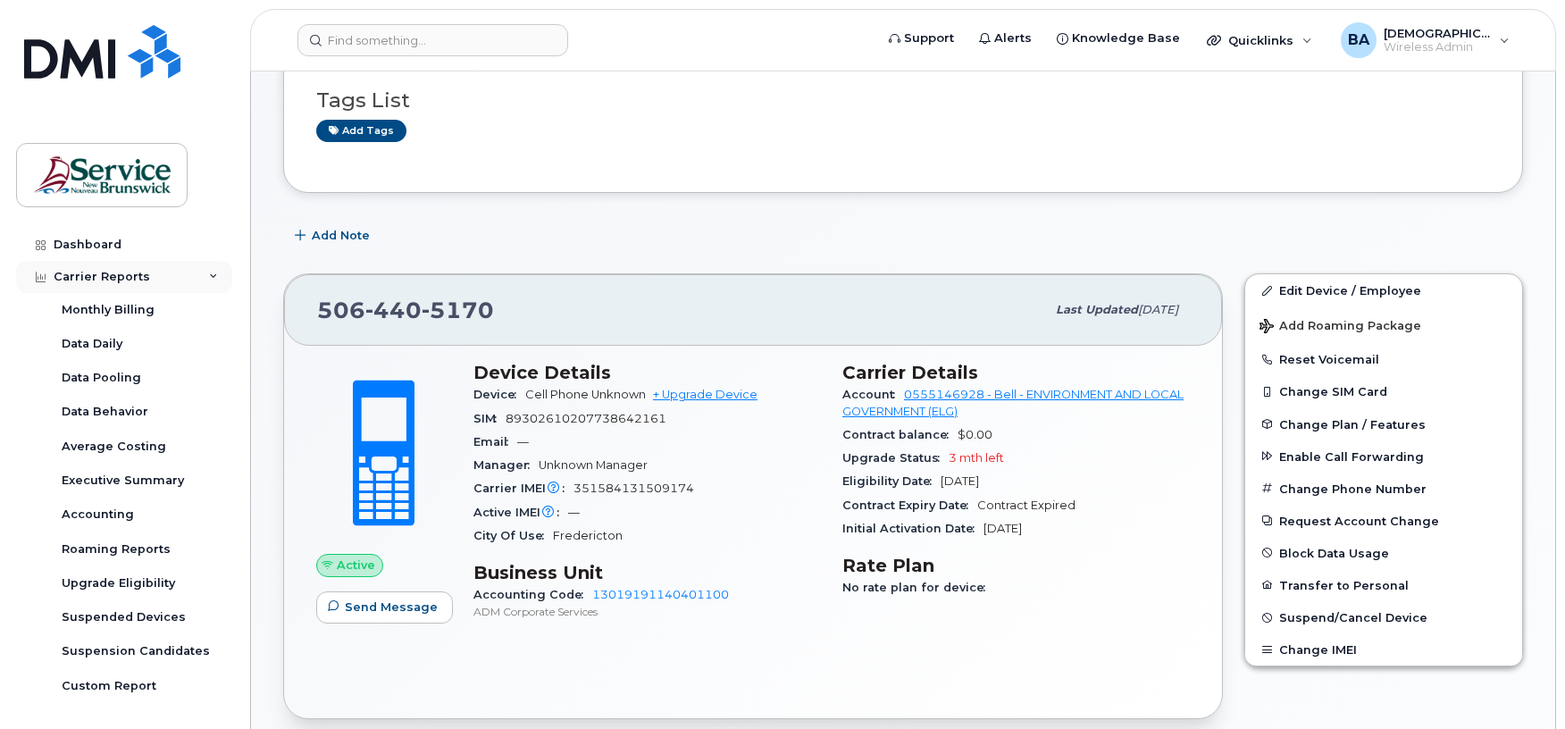
click at [130, 279] on div "Carrier Reports" at bounding box center [102, 277] width 96 height 14
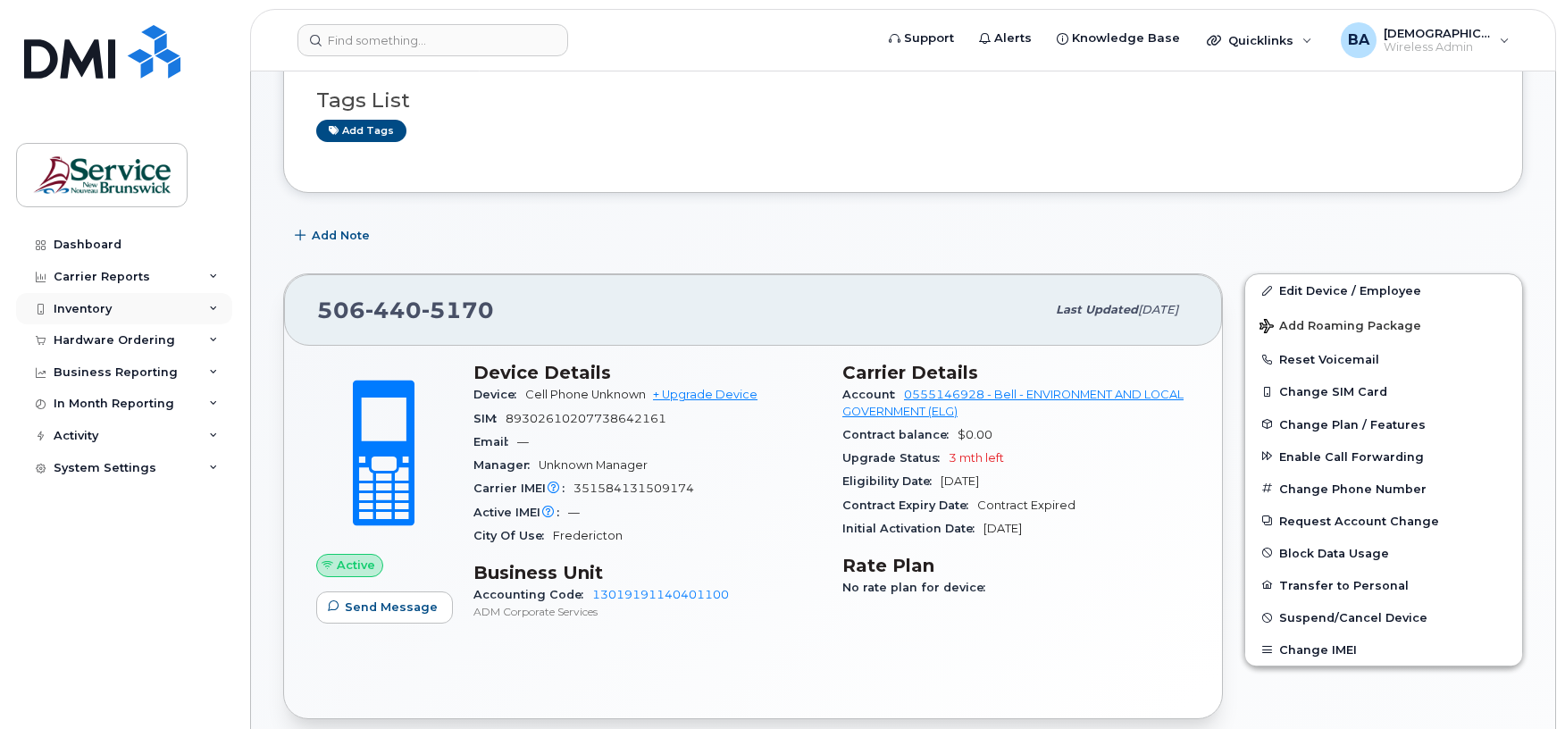
click at [83, 305] on div "Inventory" at bounding box center [83, 309] width 58 height 14
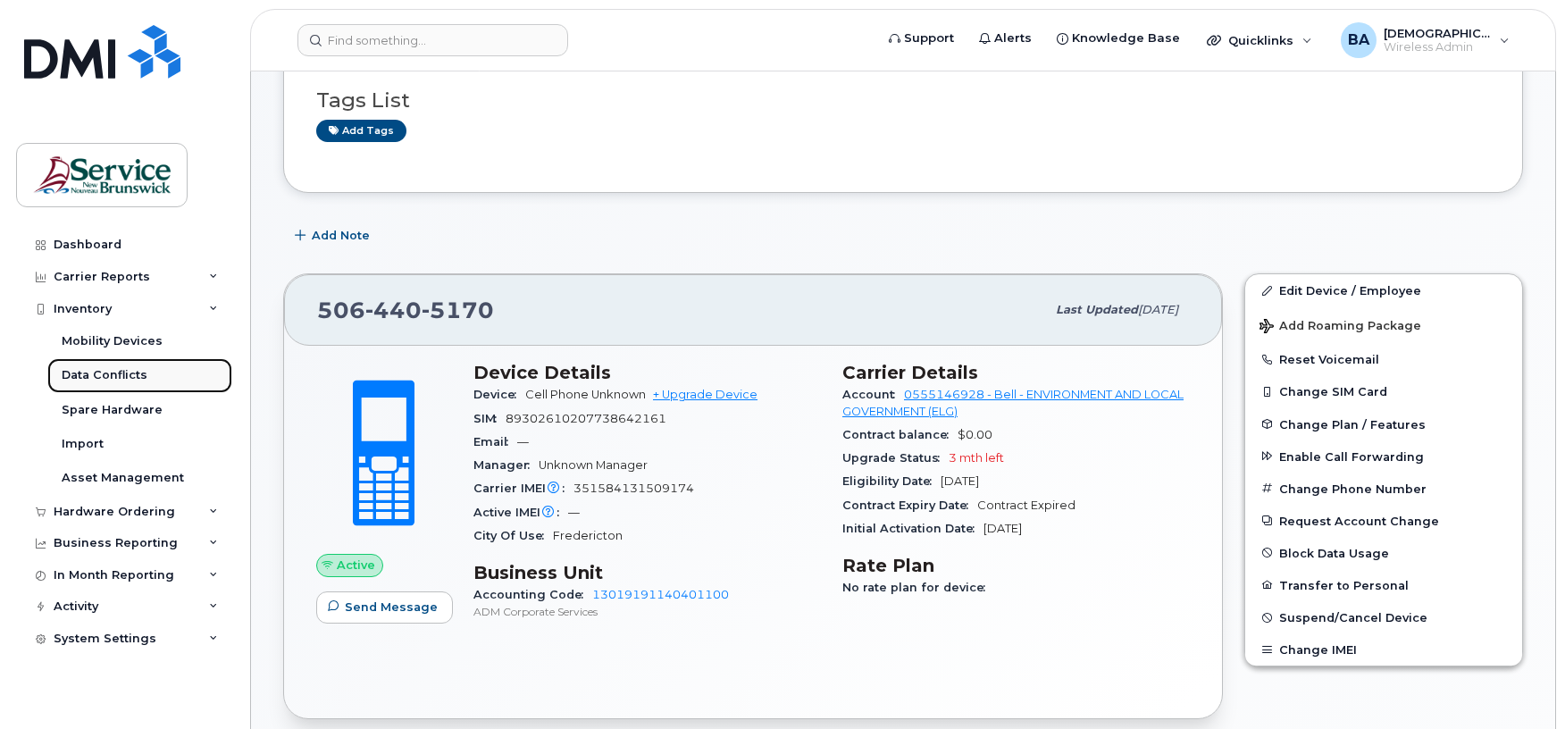
click at [100, 372] on div "Data Conflicts" at bounding box center [105, 375] width 86 height 16
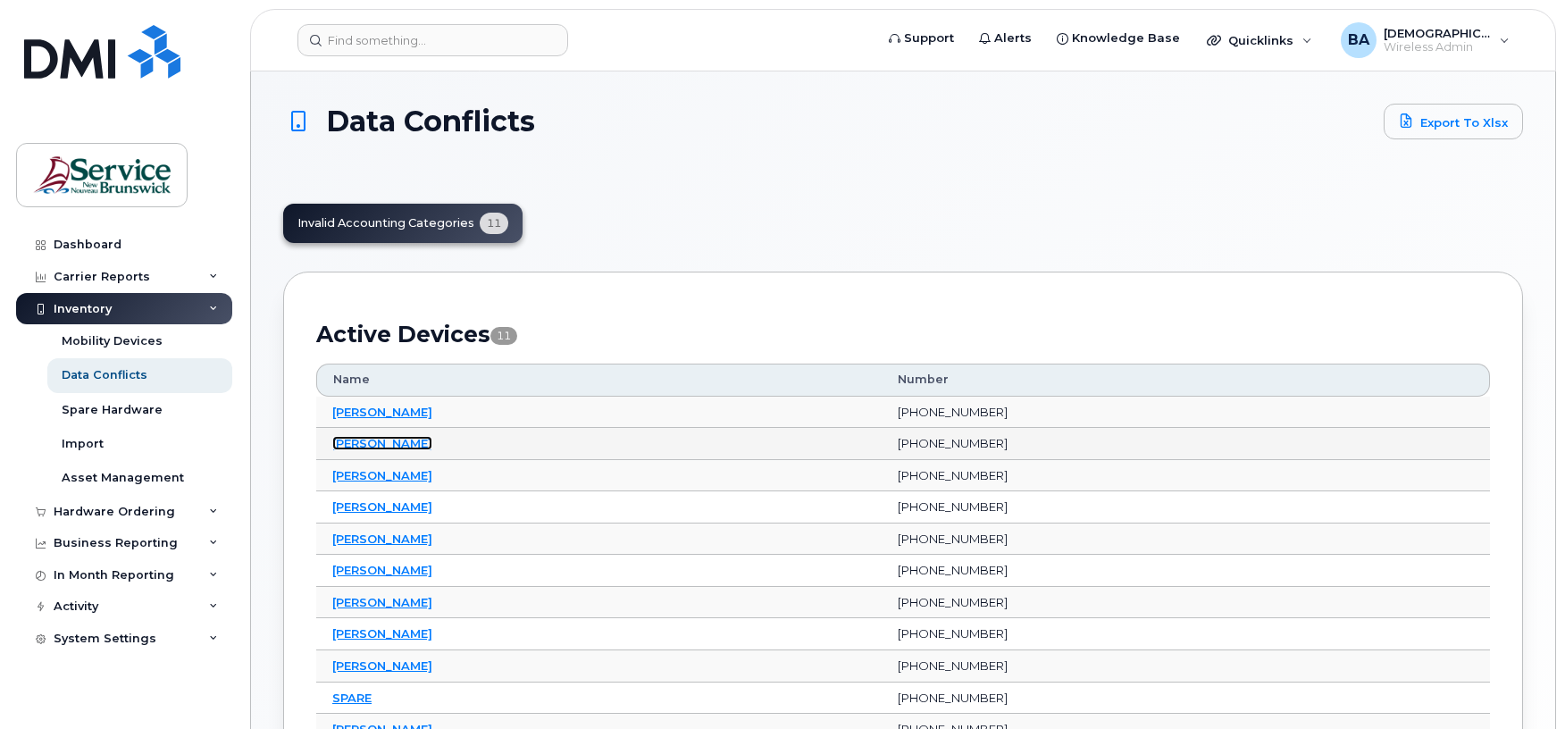
click at [380, 441] on link "Denis Ouellette" at bounding box center [382, 443] width 100 height 14
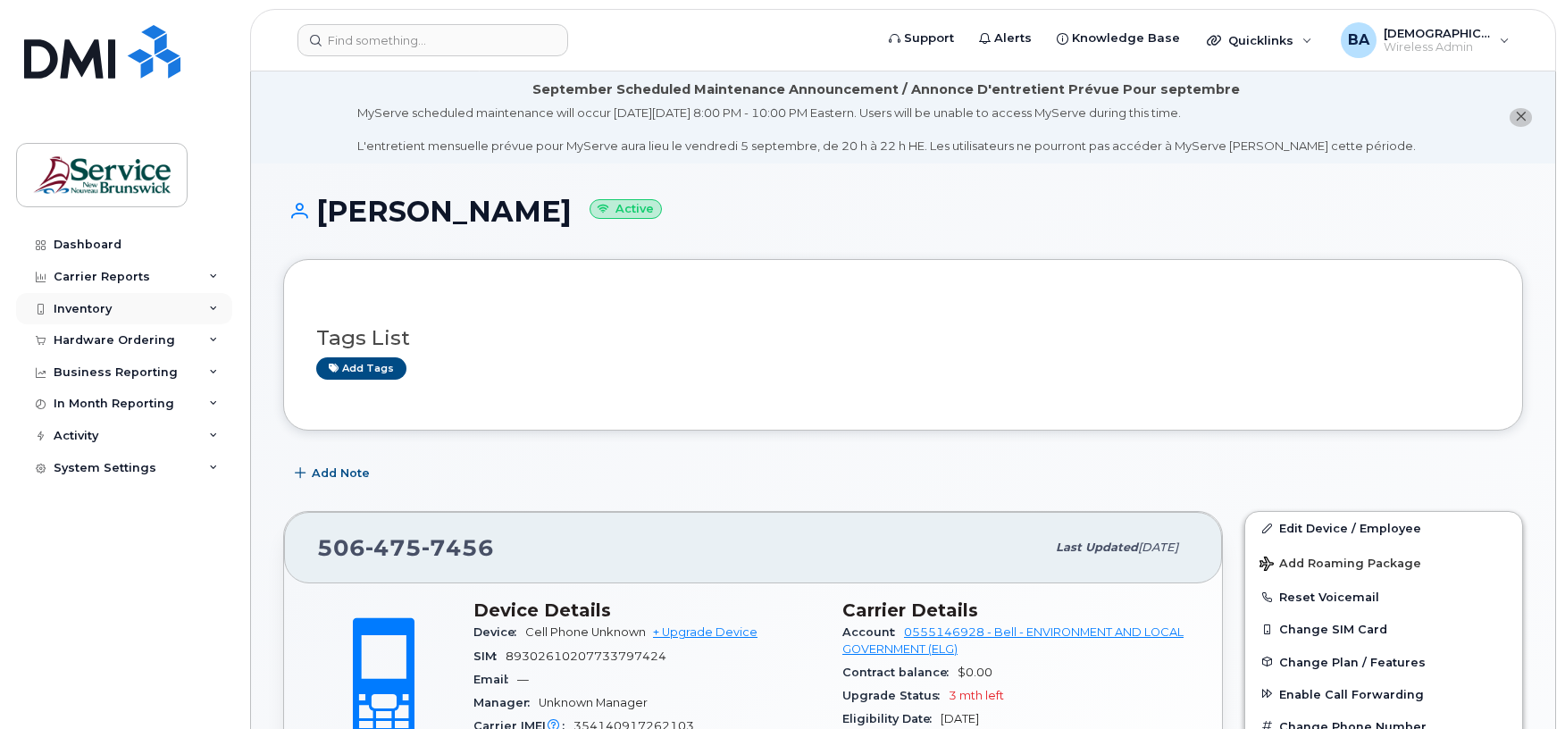
click at [87, 307] on div "Inventory" at bounding box center [83, 309] width 58 height 14
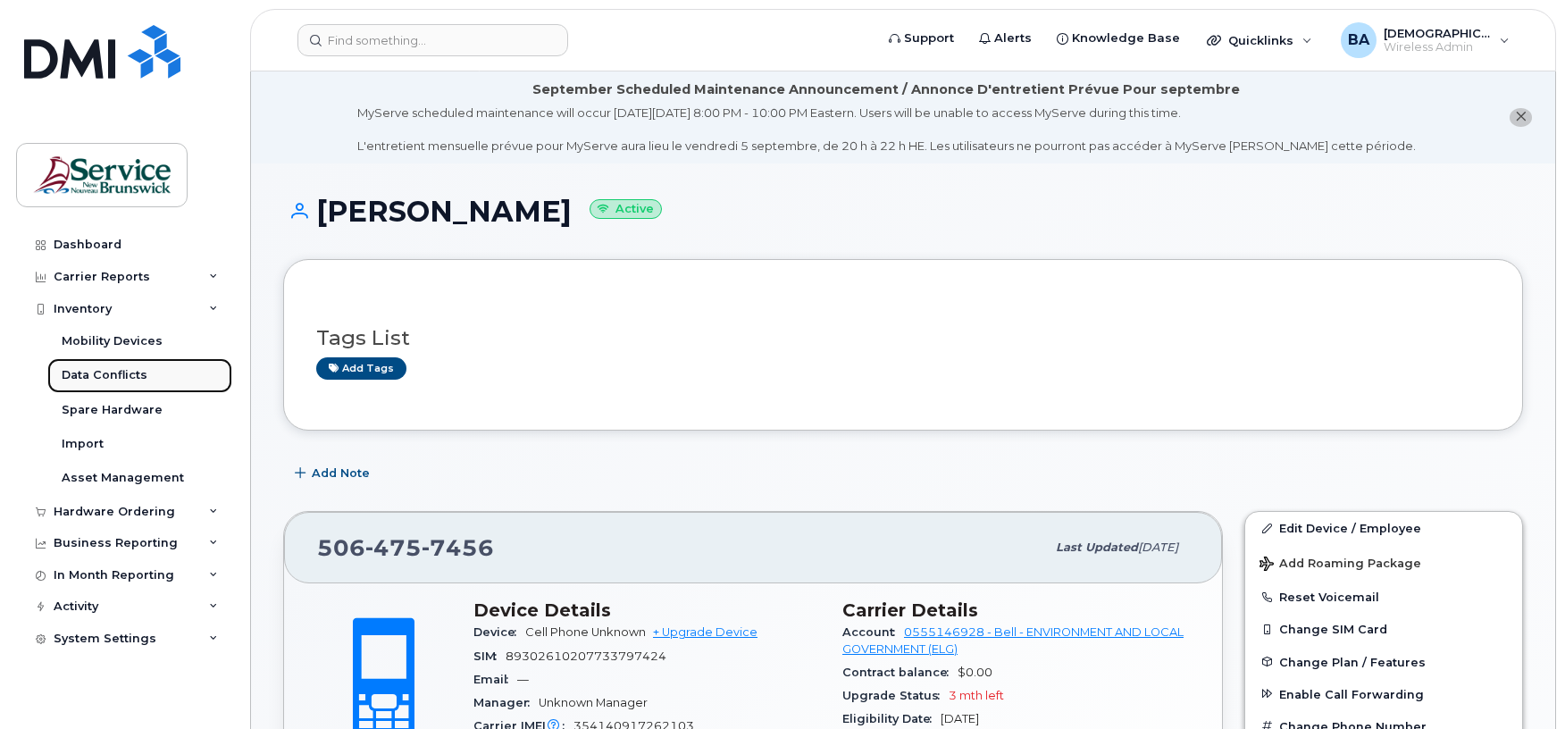
click at [80, 376] on div "Data Conflicts" at bounding box center [105, 375] width 86 height 16
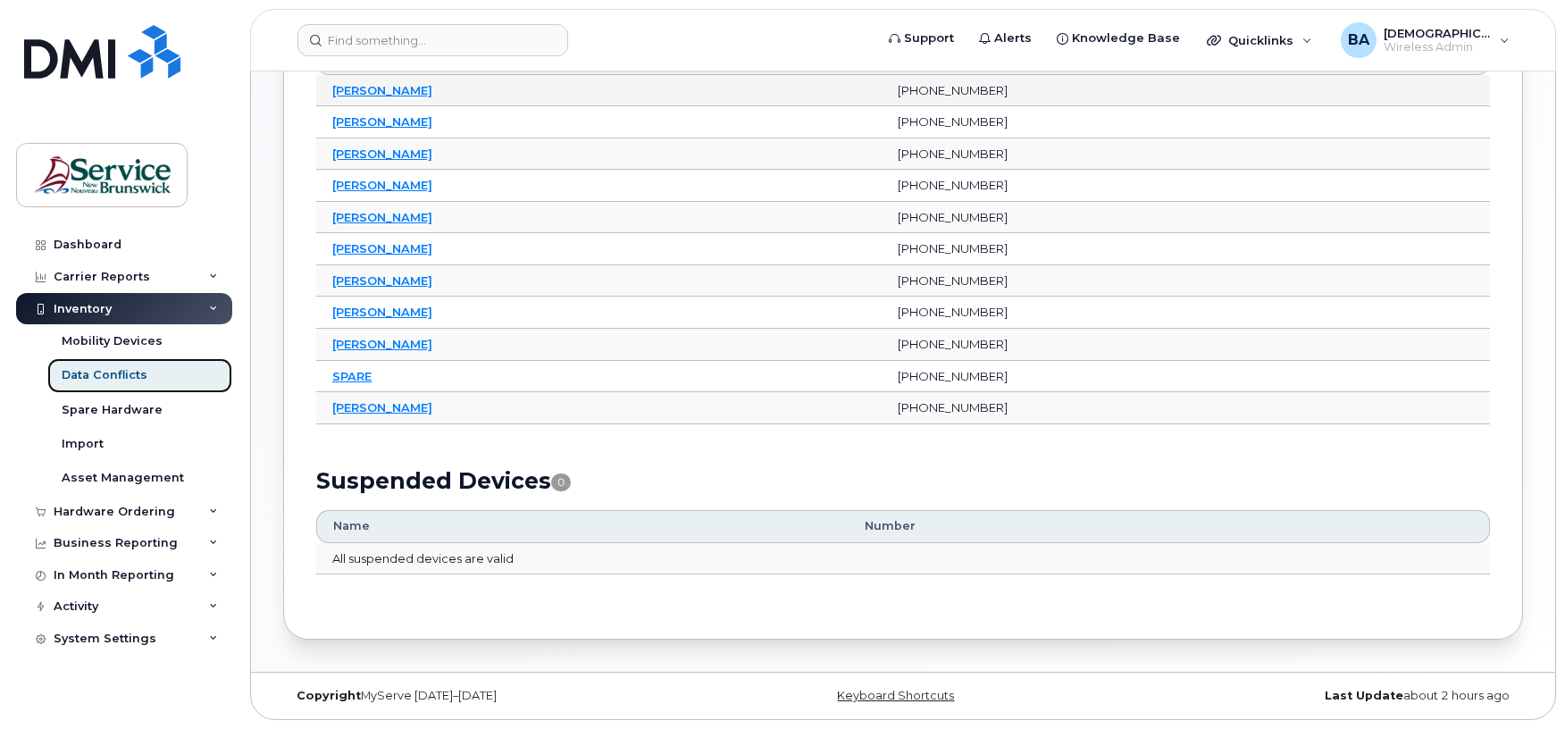
scroll to position [209, 0]
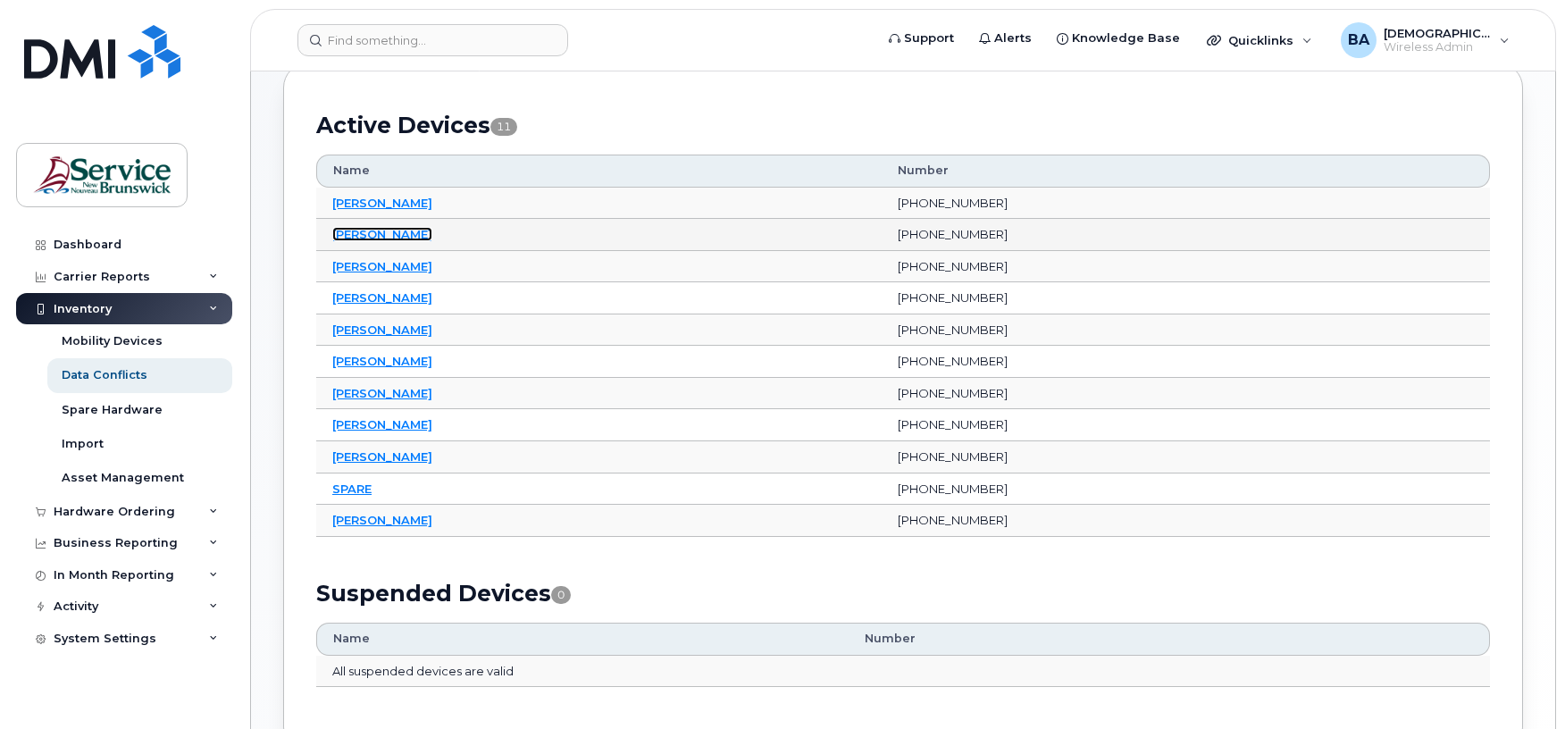
click at [384, 237] on link "[PERSON_NAME]" at bounding box center [382, 234] width 100 height 14
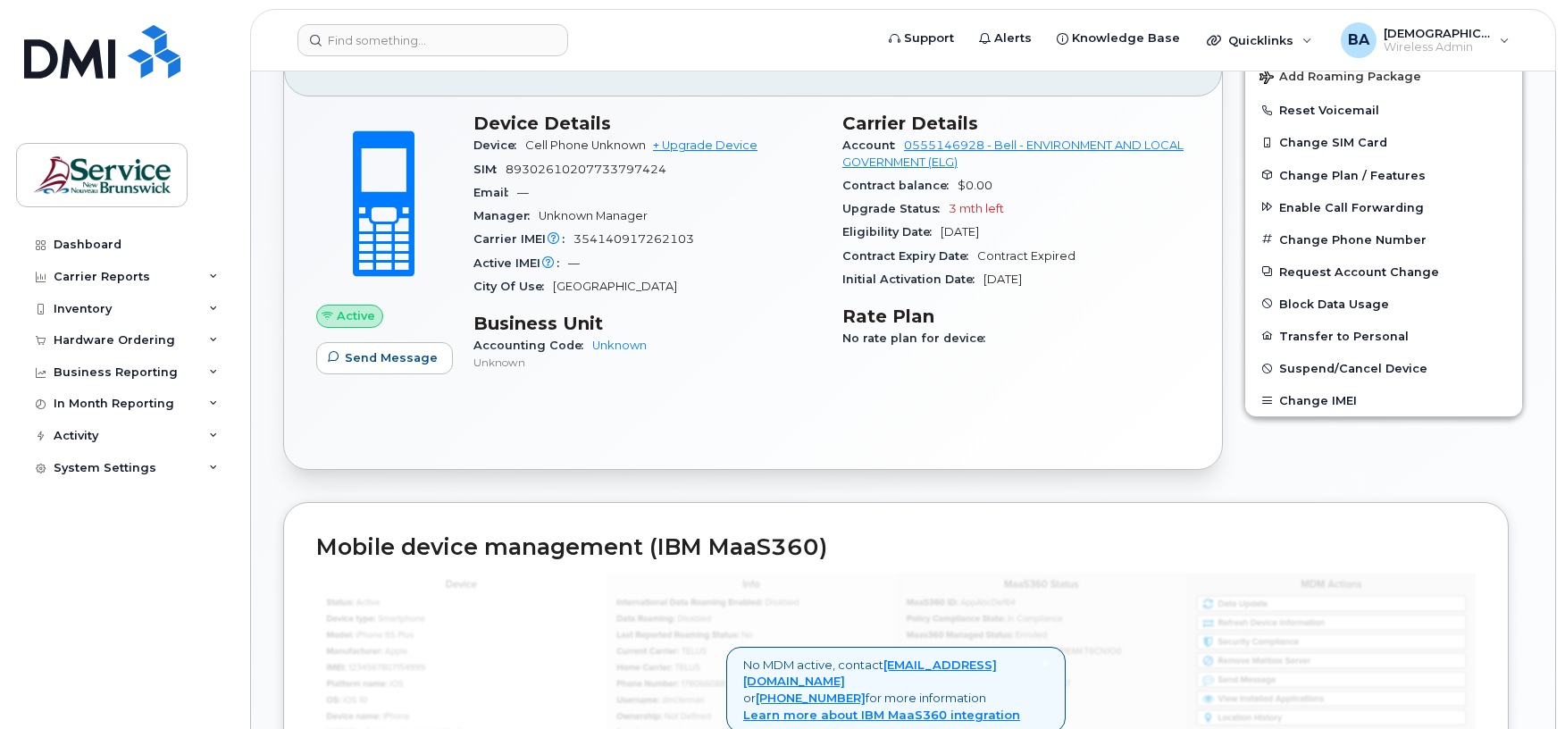
scroll to position [357, 0]
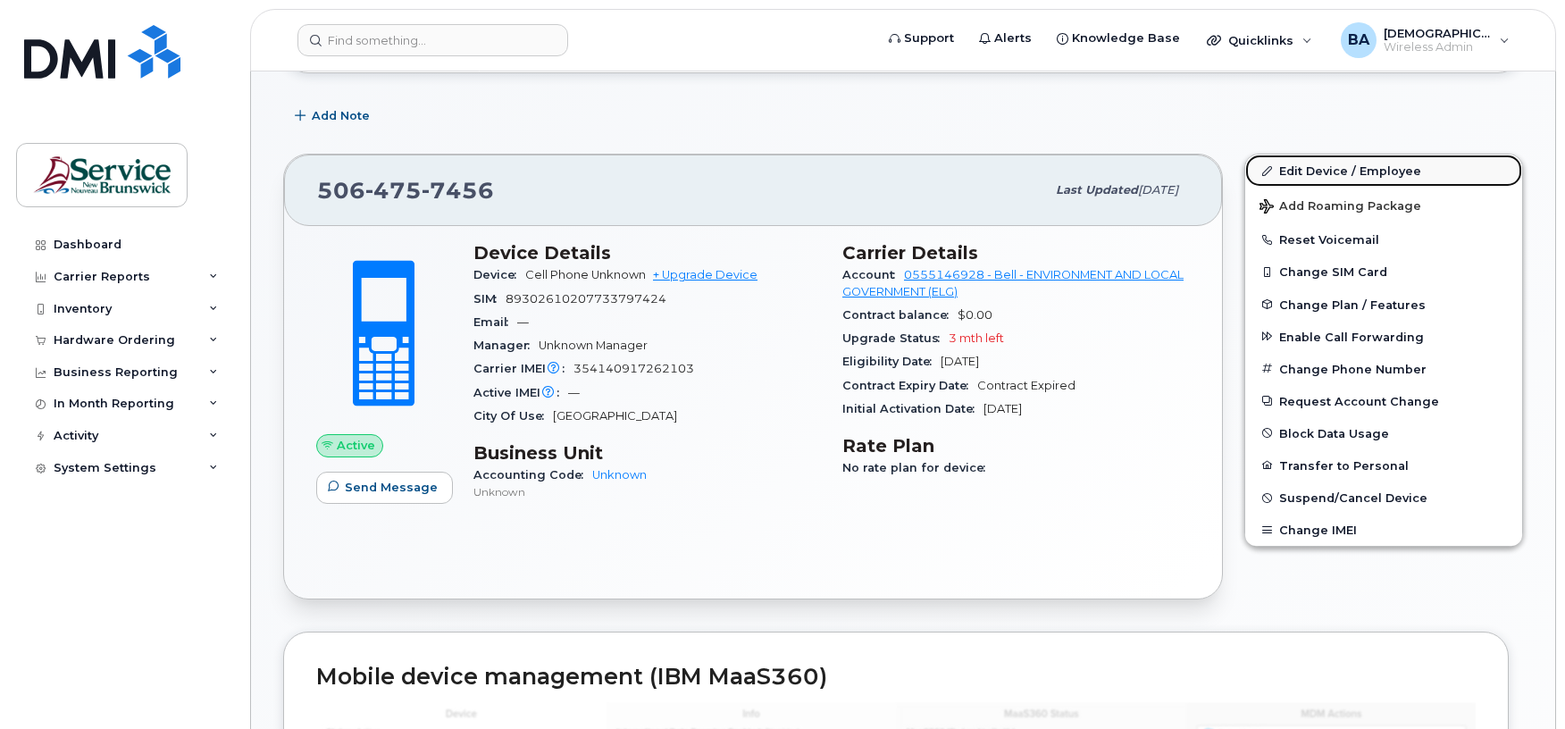
click at [1308, 172] on link "Edit Device / Employee" at bounding box center [1383, 171] width 277 height 32
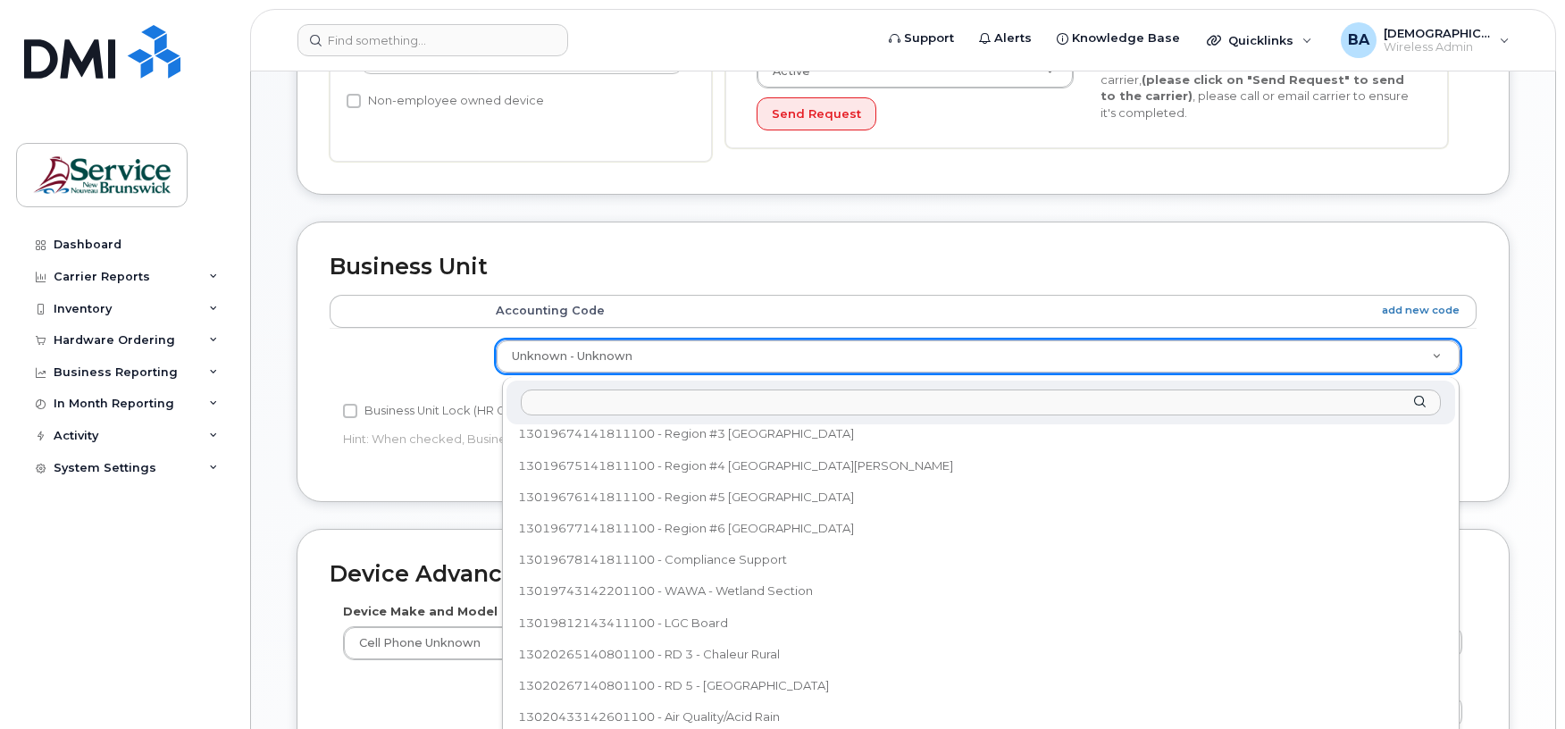
scroll to position [515, 0]
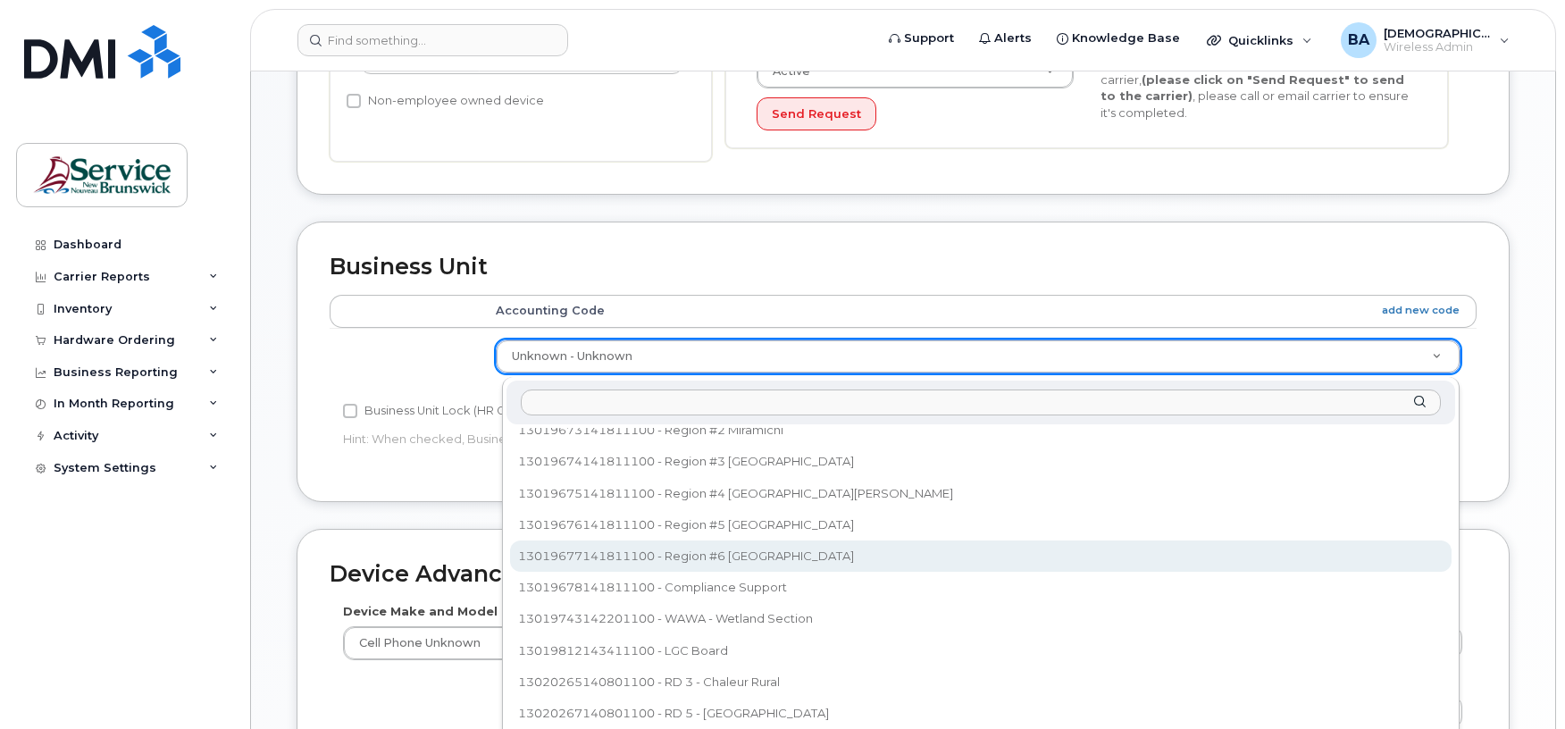
select select "35678087"
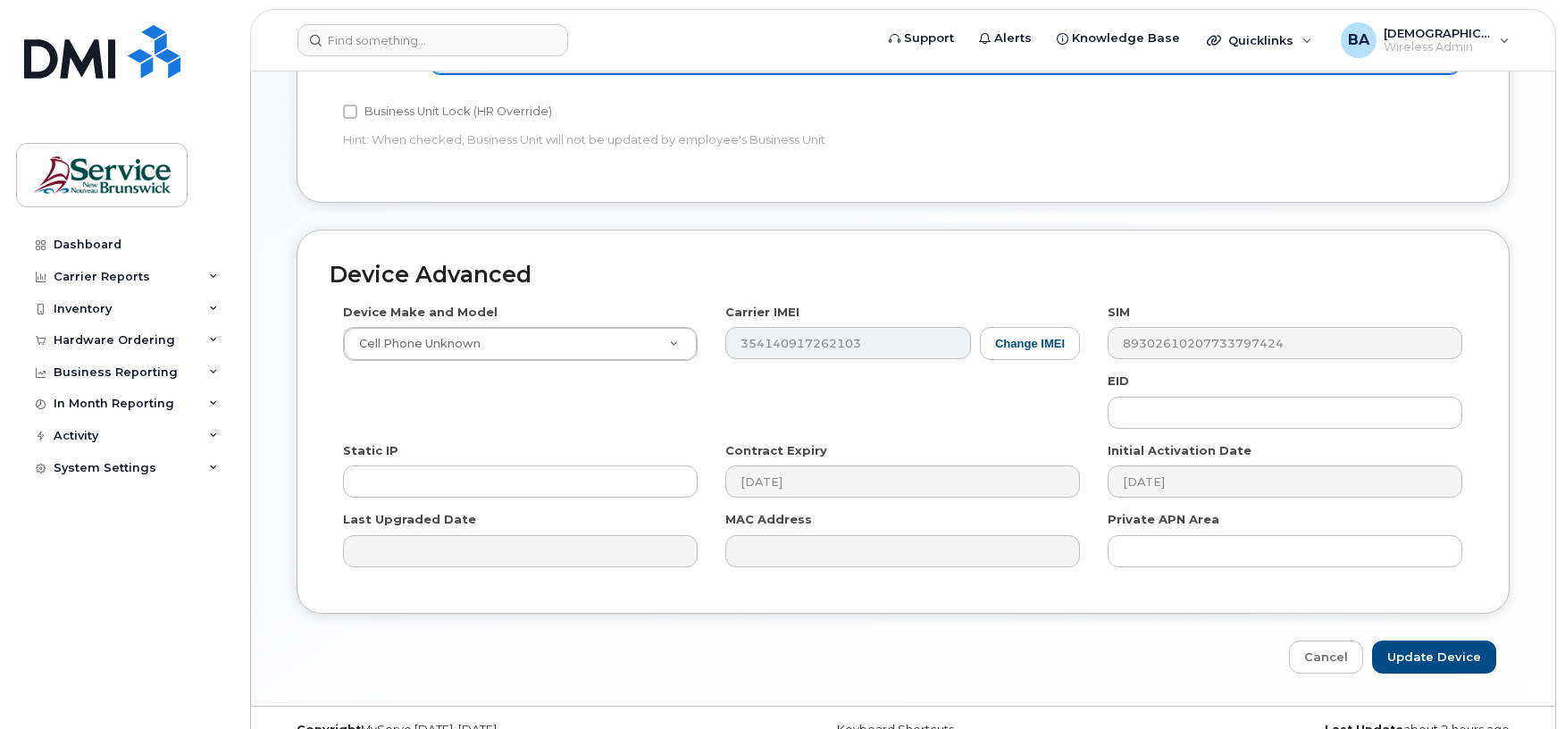
scroll to position [934, 0]
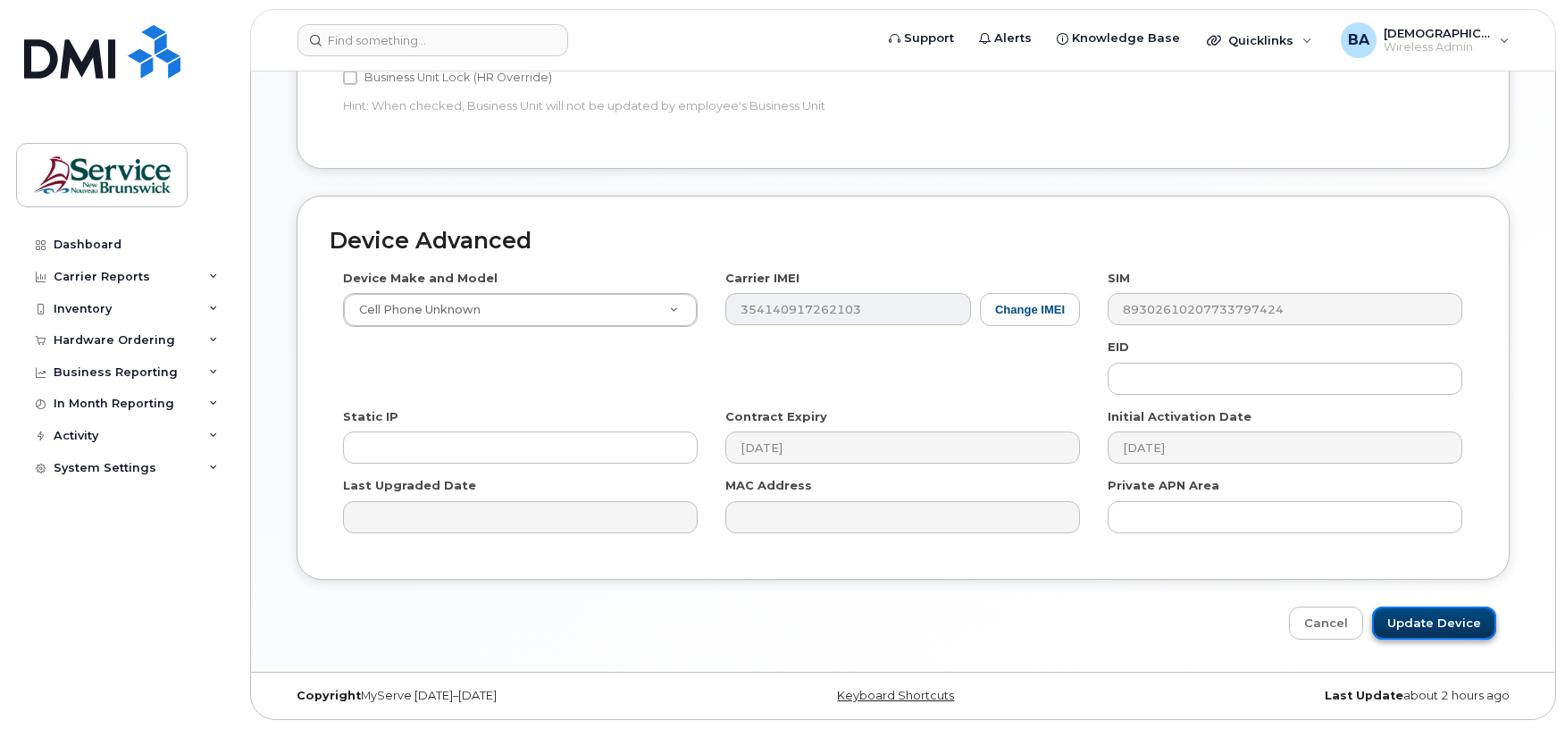
click at [1415, 613] on input "Update Device" at bounding box center [1434, 622] width 124 height 33
type input "Saving..."
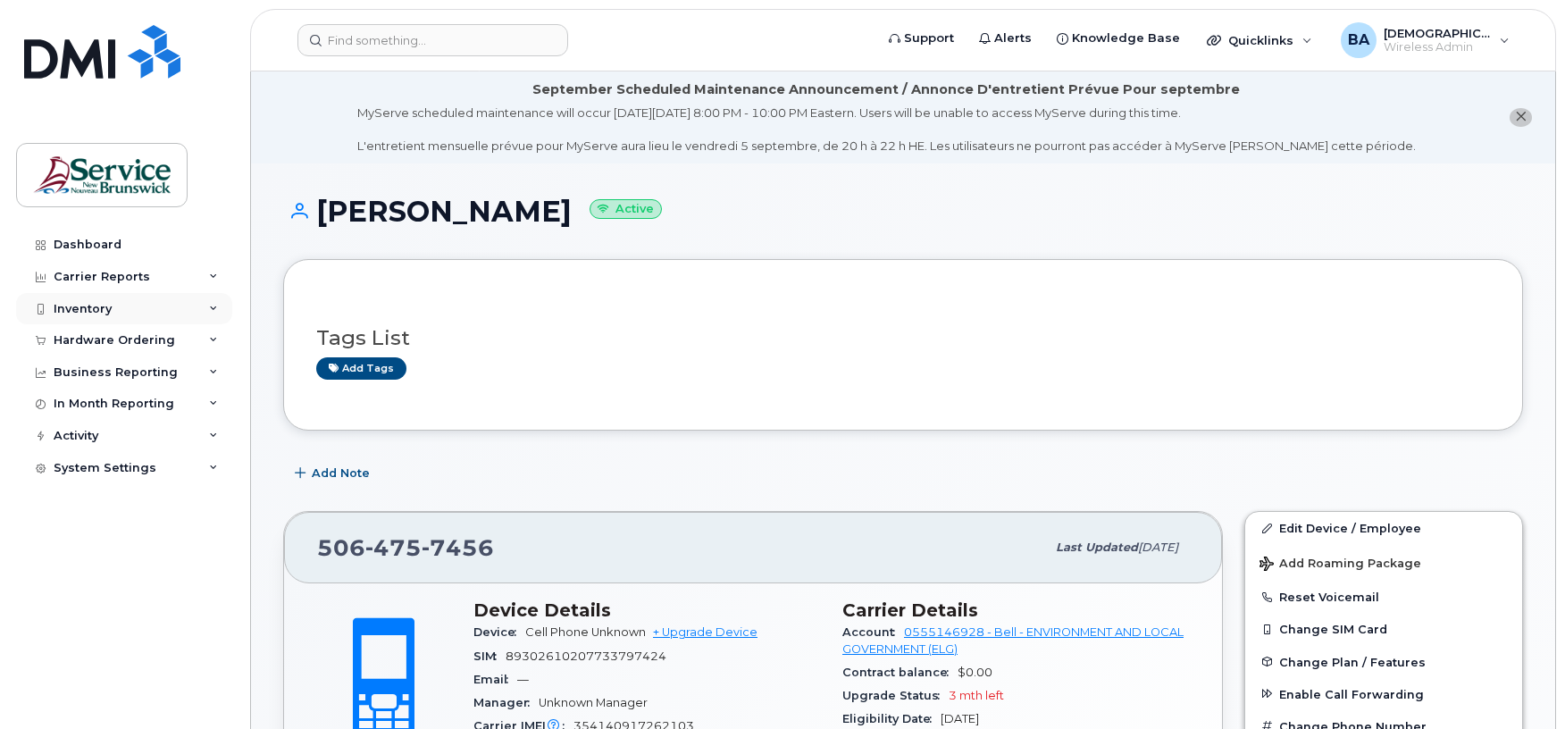
click at [61, 305] on div "Inventory" at bounding box center [83, 309] width 58 height 14
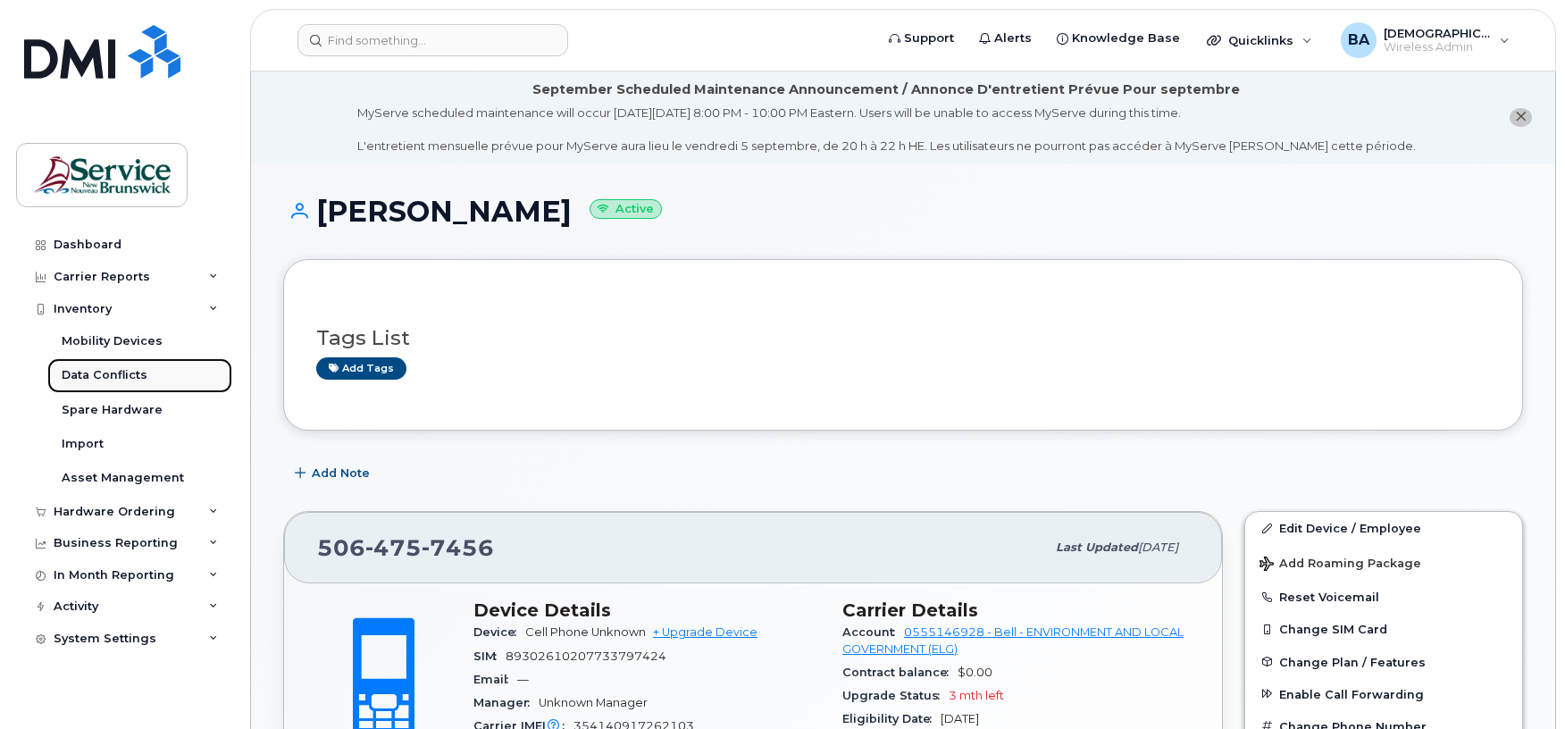
click at [86, 377] on div "Data Conflicts" at bounding box center [105, 375] width 86 height 16
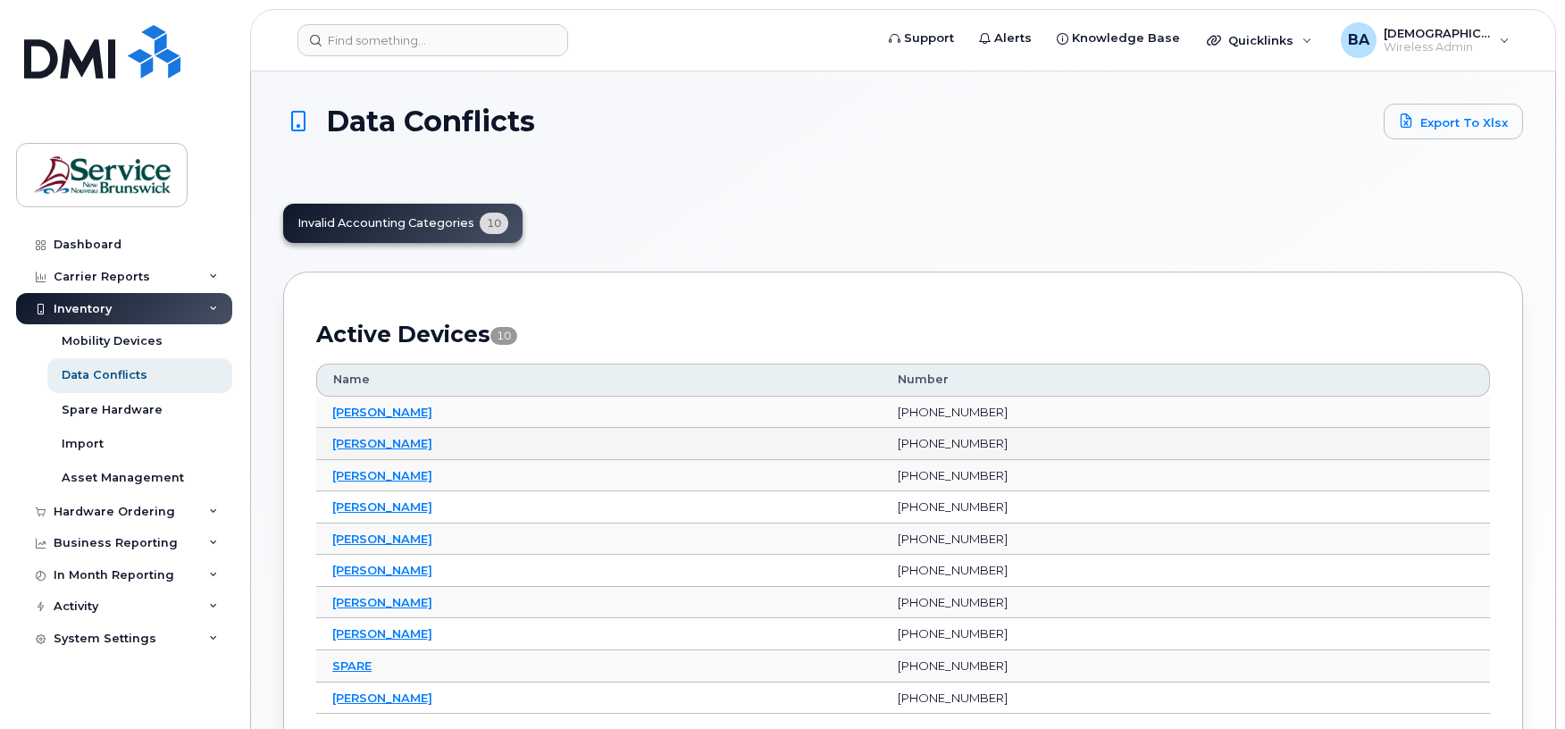
click at [389, 445] on link "Erica Brown" at bounding box center [382, 443] width 100 height 14
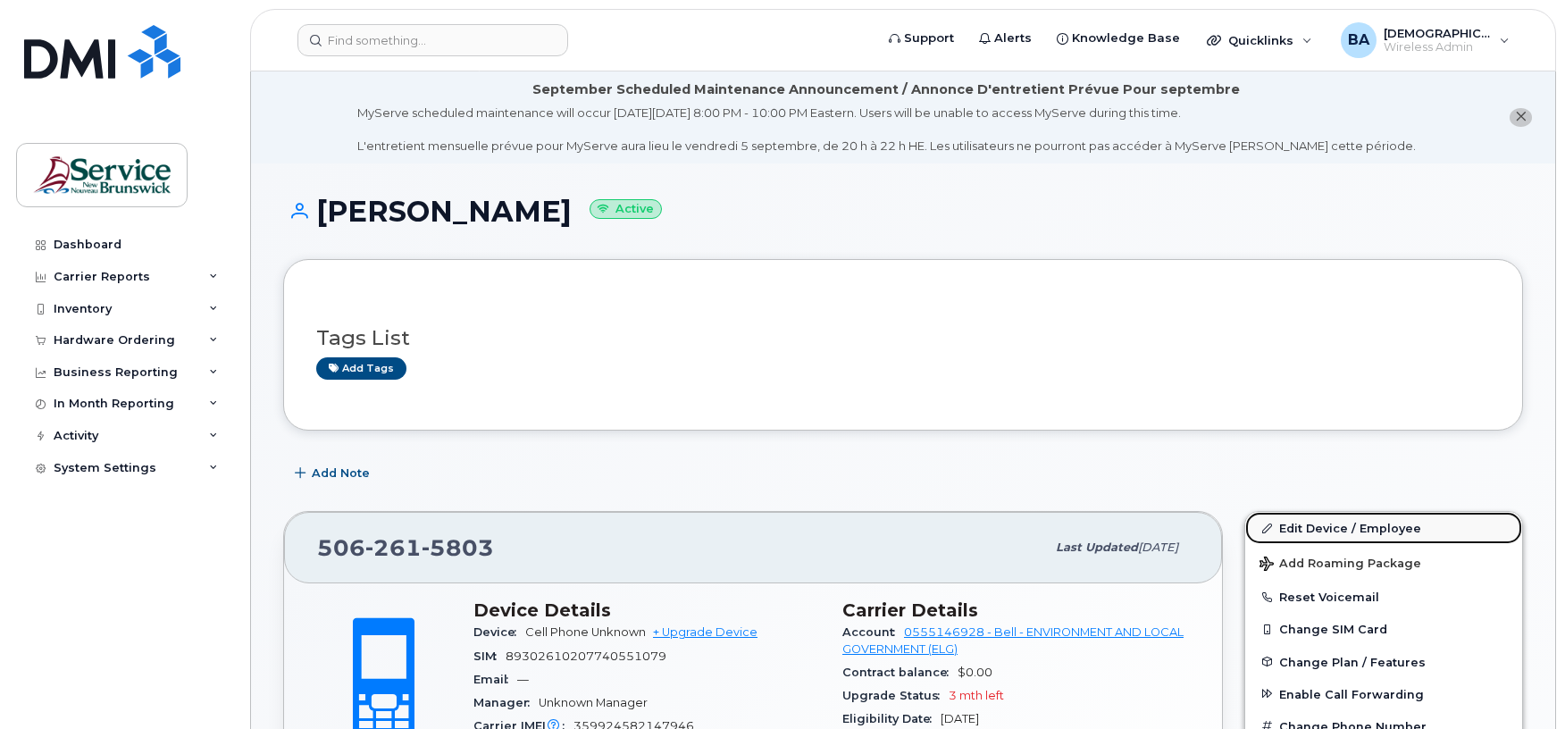
click at [1304, 519] on link "Edit Device / Employee" at bounding box center [1383, 528] width 277 height 32
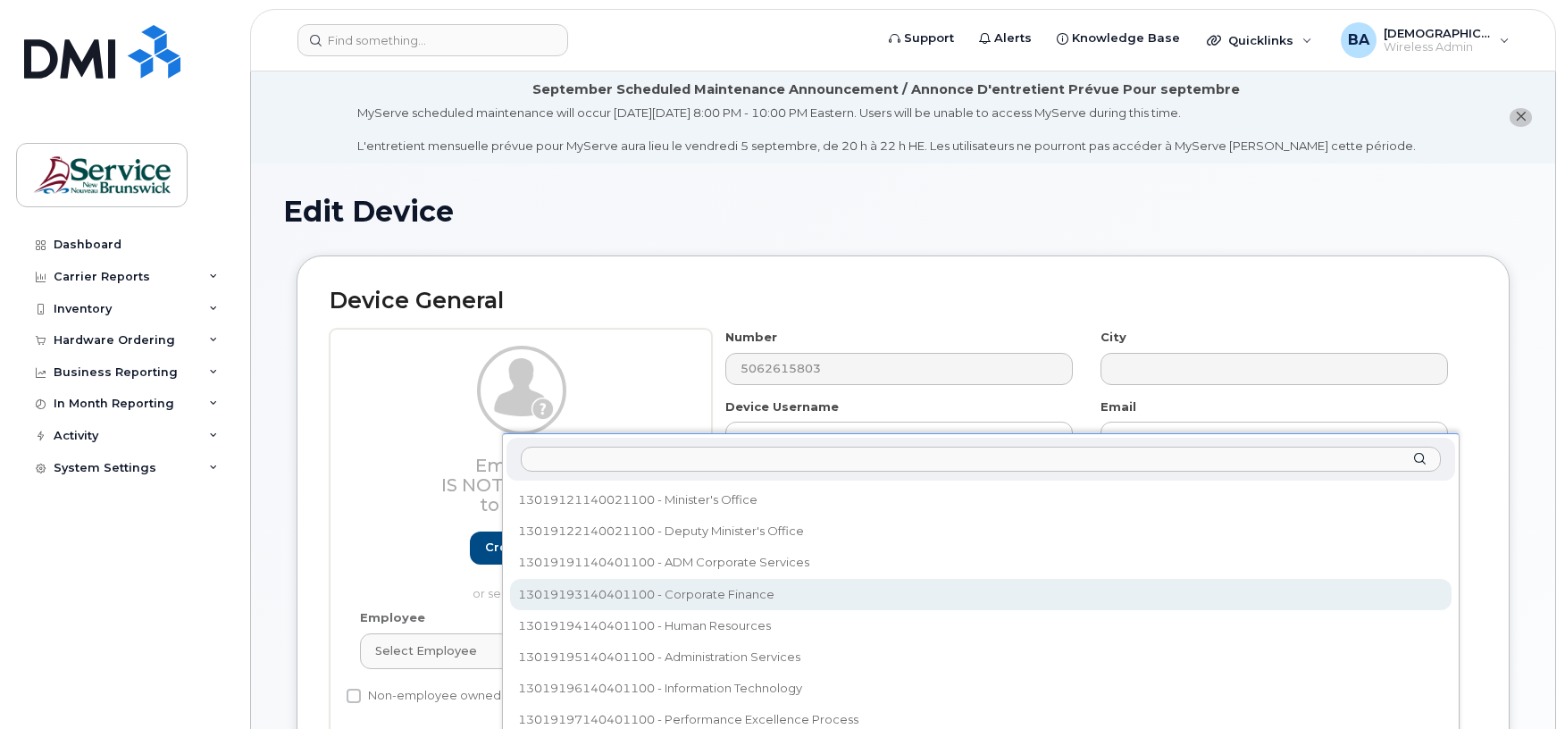
select select "35805336"
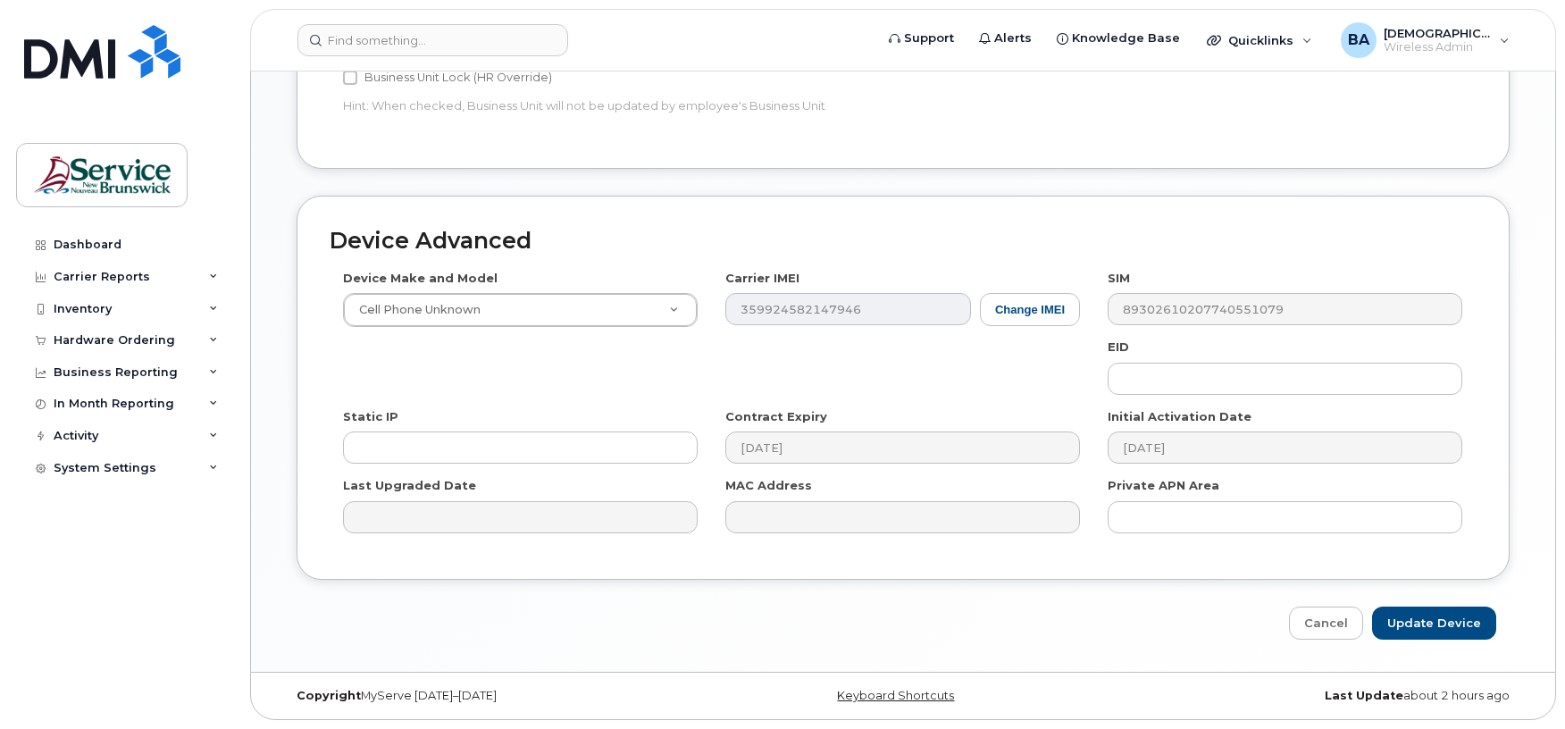
scroll to position [934, 0]
click at [1415, 625] on input "Update Device" at bounding box center [1434, 622] width 124 height 33
type input "Saving..."
